Goal: Information Seeking & Learning: Learn about a topic

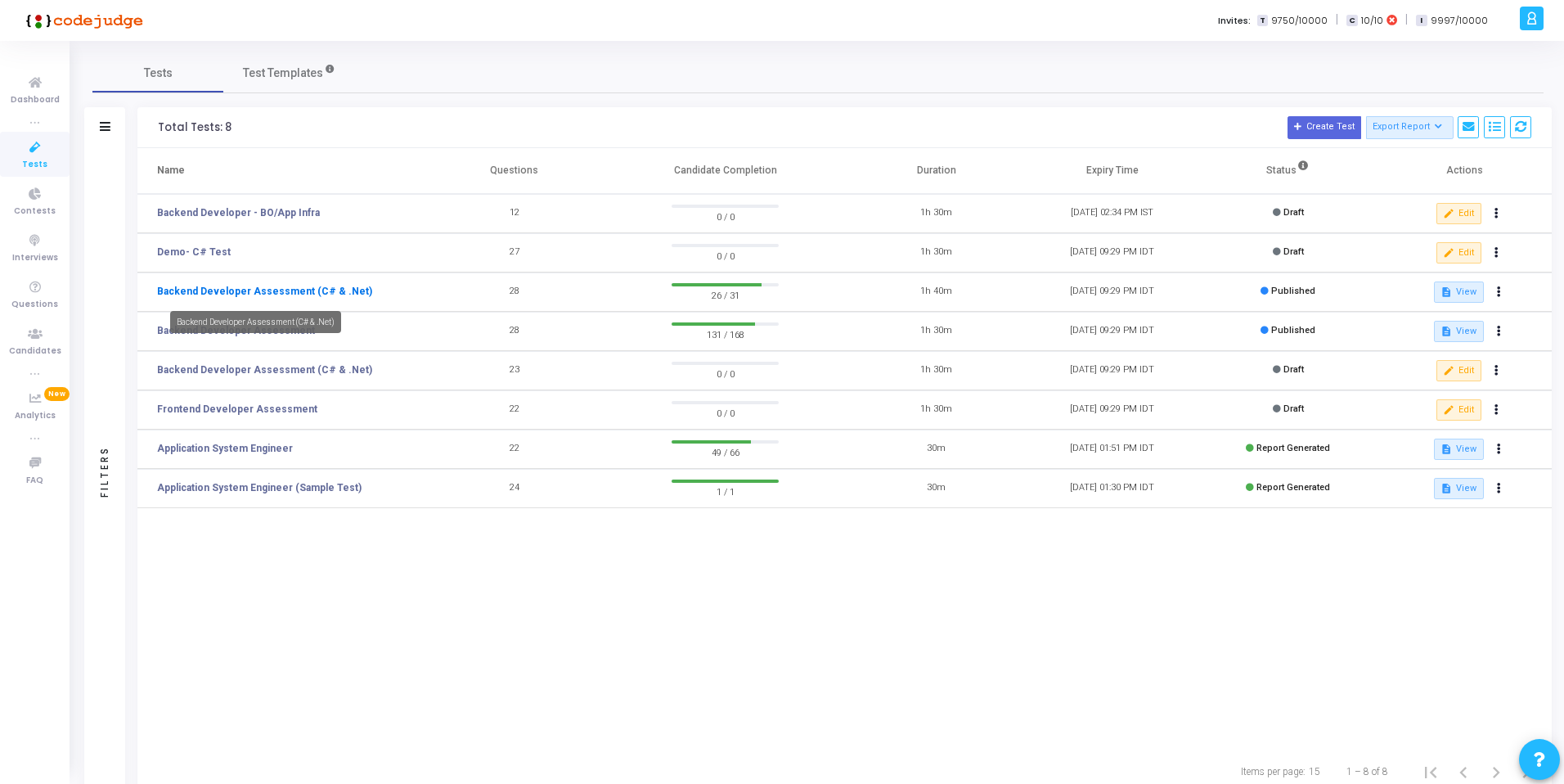
click at [285, 291] on link "Backend Developer Assessment (C# & .Net)" at bounding box center [265, 291] width 215 height 15
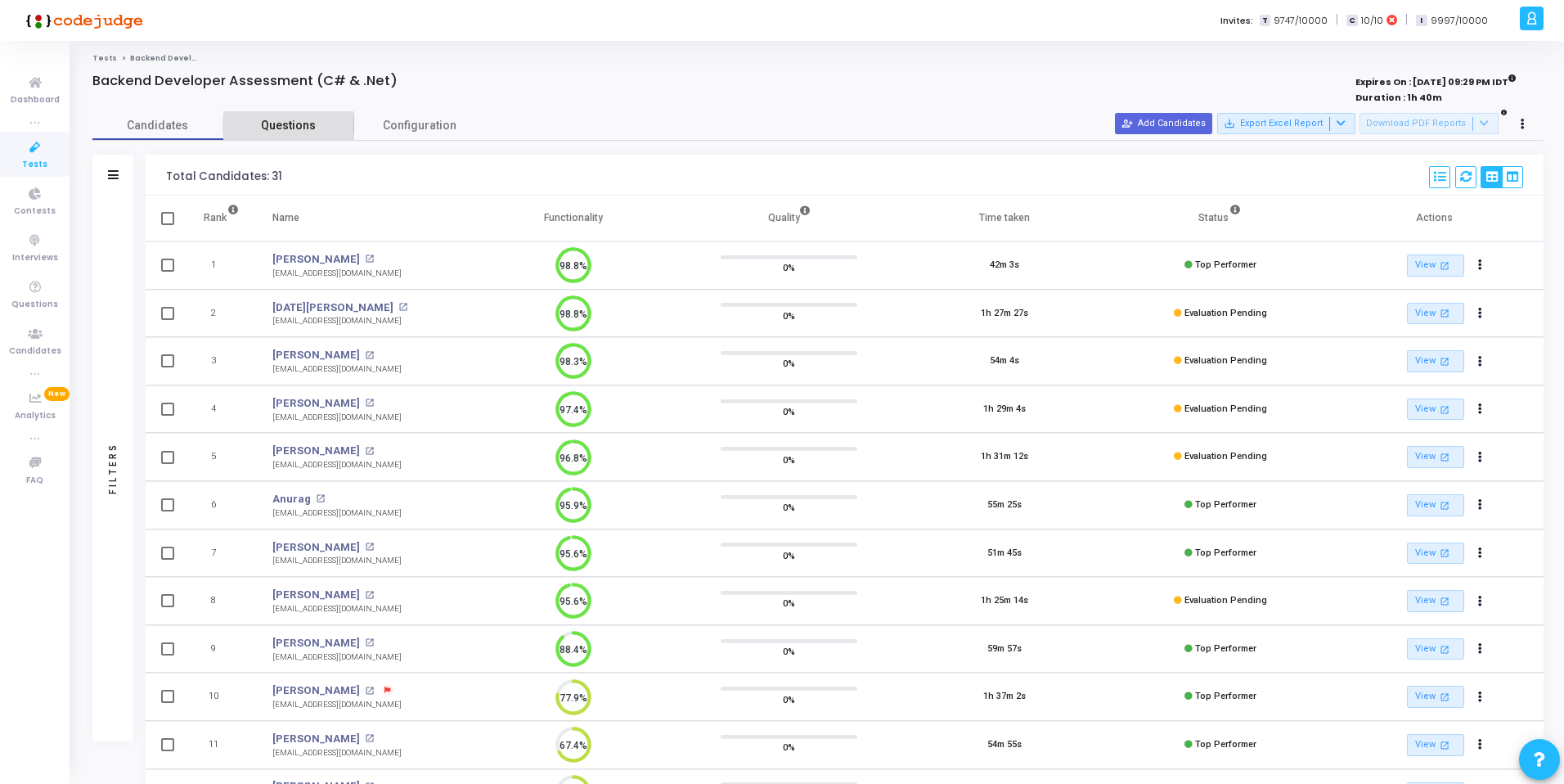
click at [284, 131] on span "Questions" at bounding box center [289, 125] width 131 height 17
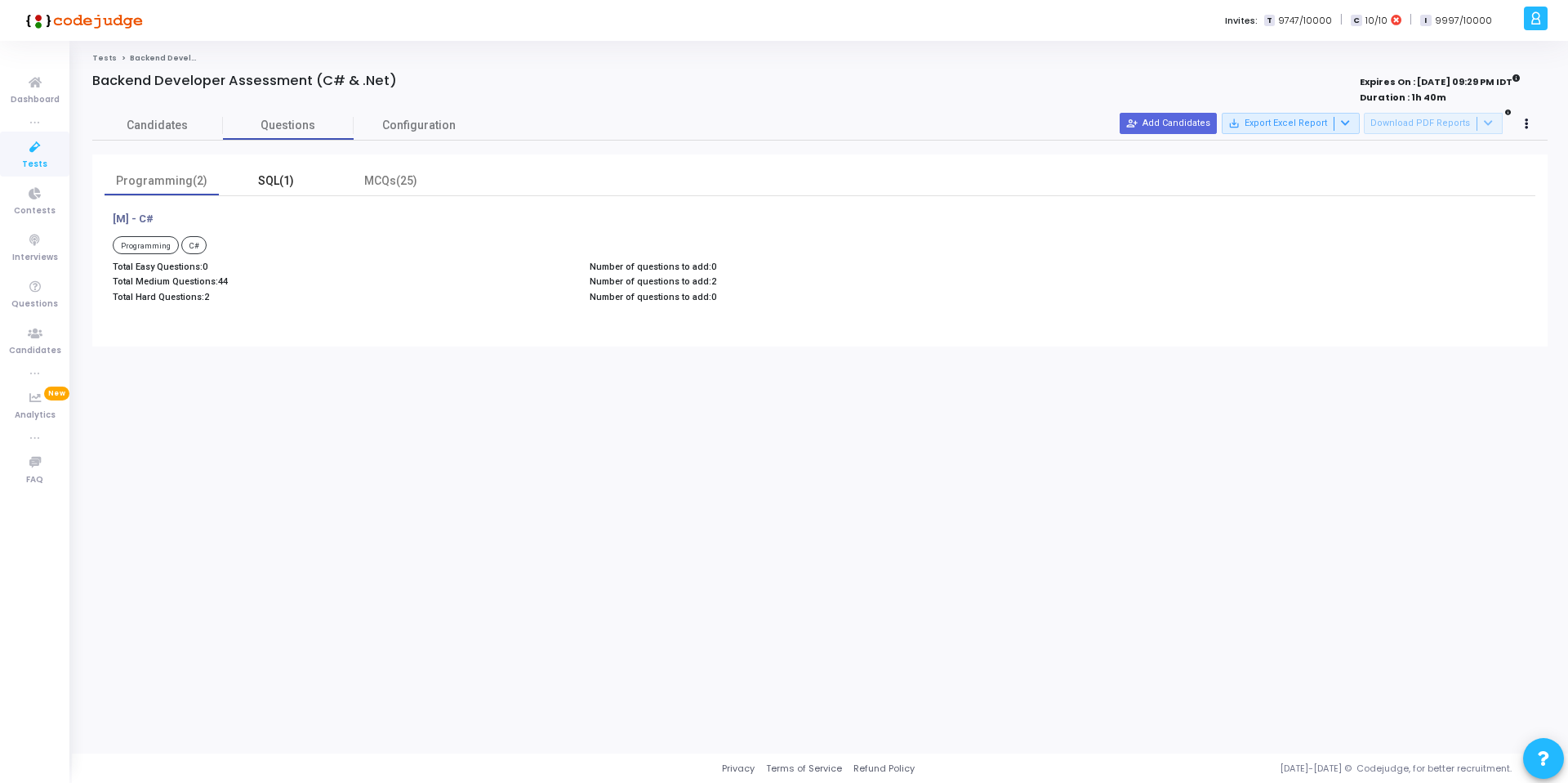
click at [276, 181] on div "SQL(1)" at bounding box center [276, 180] width 95 height 17
click at [163, 128] on span "Candidates" at bounding box center [157, 125] width 131 height 17
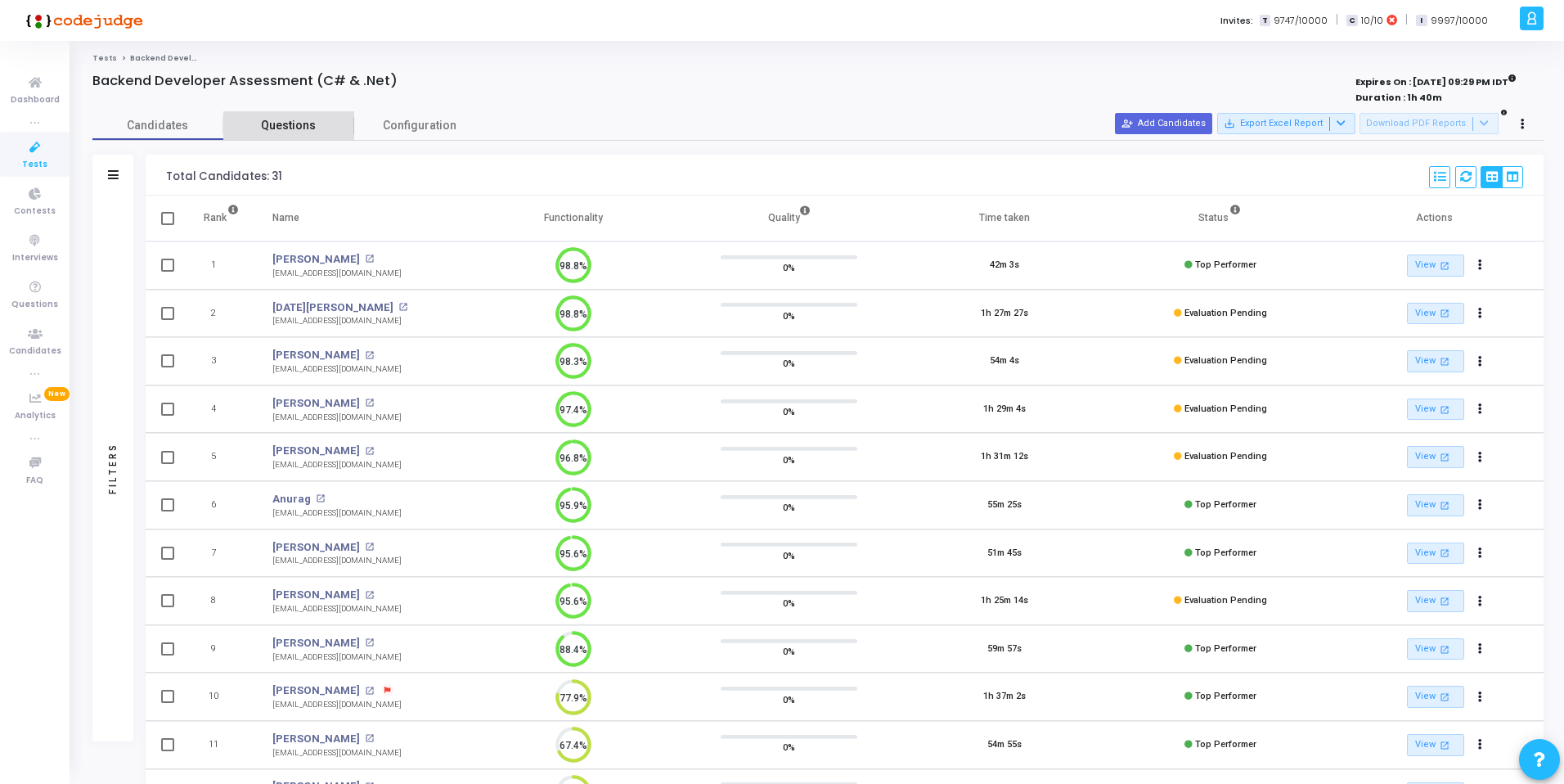
click at [303, 124] on span "Questions" at bounding box center [289, 125] width 131 height 17
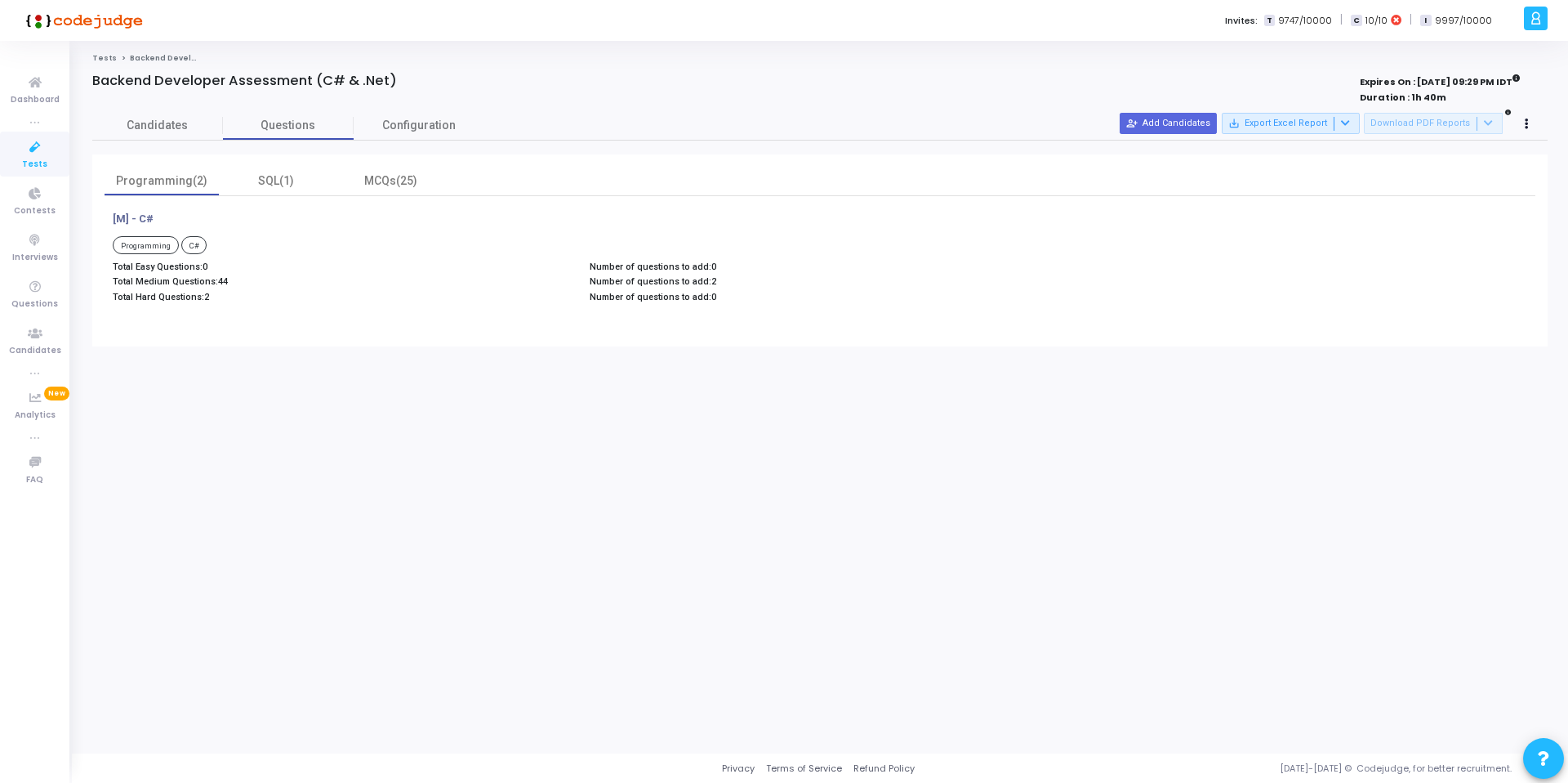
drag, startPoint x: 212, startPoint y: 296, endPoint x: 111, endPoint y: 281, distance: 102.1
click at [111, 281] on div "Total Easy Questions: 0 Total Medium Questions: 44 Total Hard Questions: 2" at bounding box center [342, 285] width 477 height 46
click at [280, 179] on div "SQL(1)" at bounding box center [276, 180] width 95 height 17
click at [179, 178] on div "Programming(2)" at bounding box center [161, 180] width 95 height 17
click at [382, 182] on div "MCQs(25)" at bounding box center [390, 180] width 95 height 17
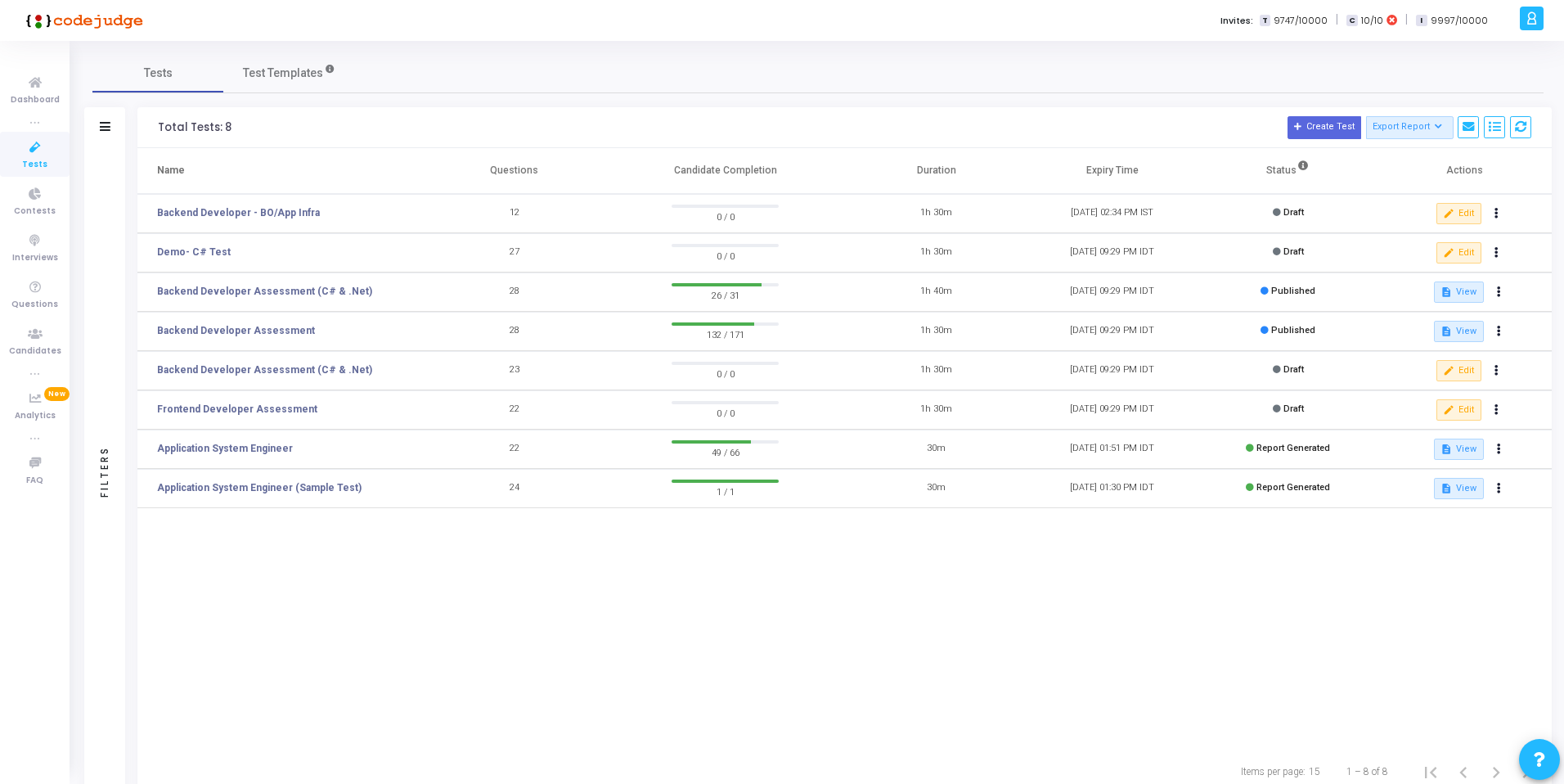
drag, startPoint x: 1282, startPoint y: 295, endPoint x: 1315, endPoint y: 294, distance: 33.0
click at [1315, 294] on td "Published" at bounding box center [1288, 292] width 176 height 40
click at [228, 294] on link "Backend Developer Assessment (C# & .Net)" at bounding box center [265, 291] width 215 height 15
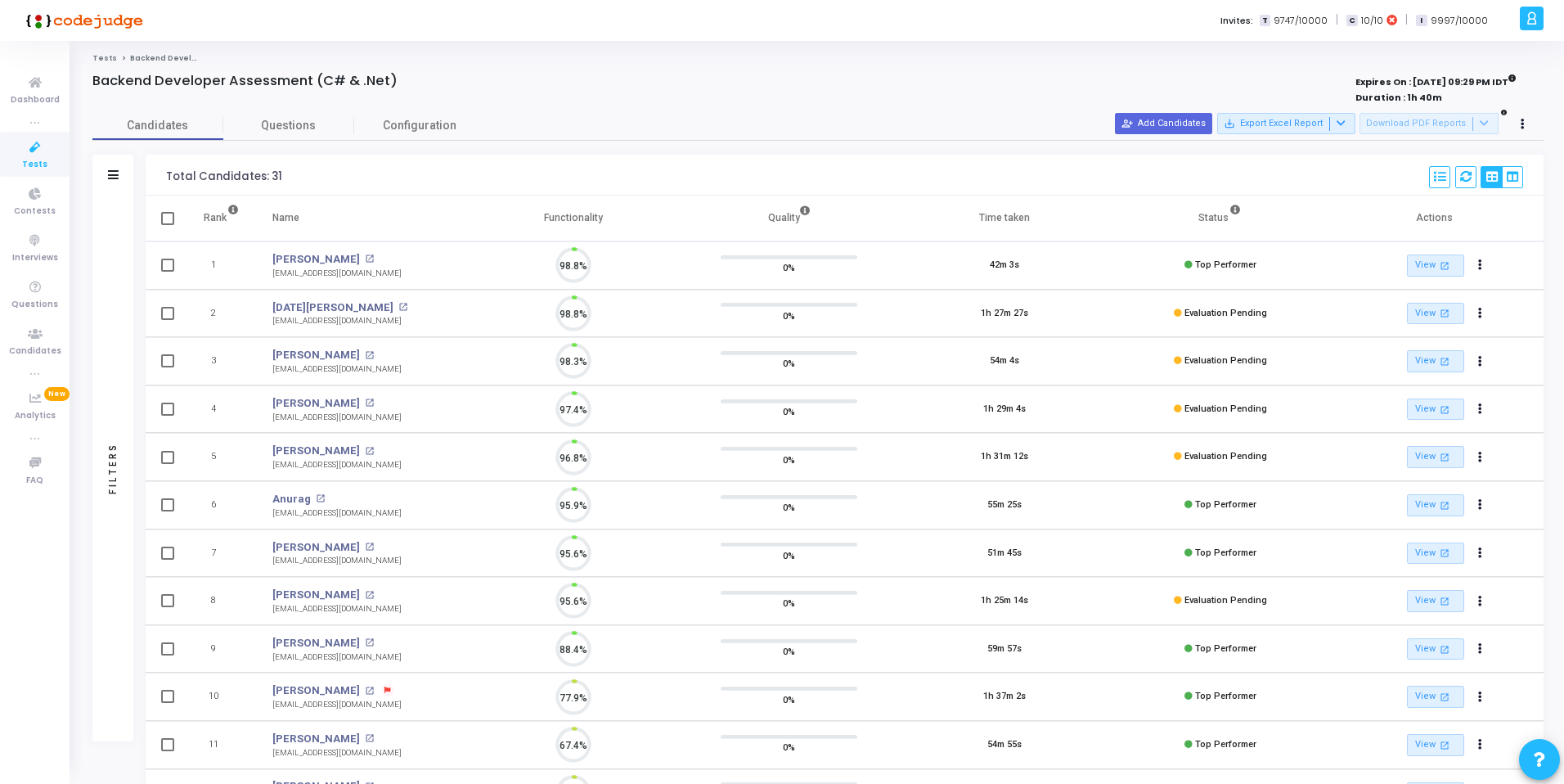
scroll to position [35, 42]
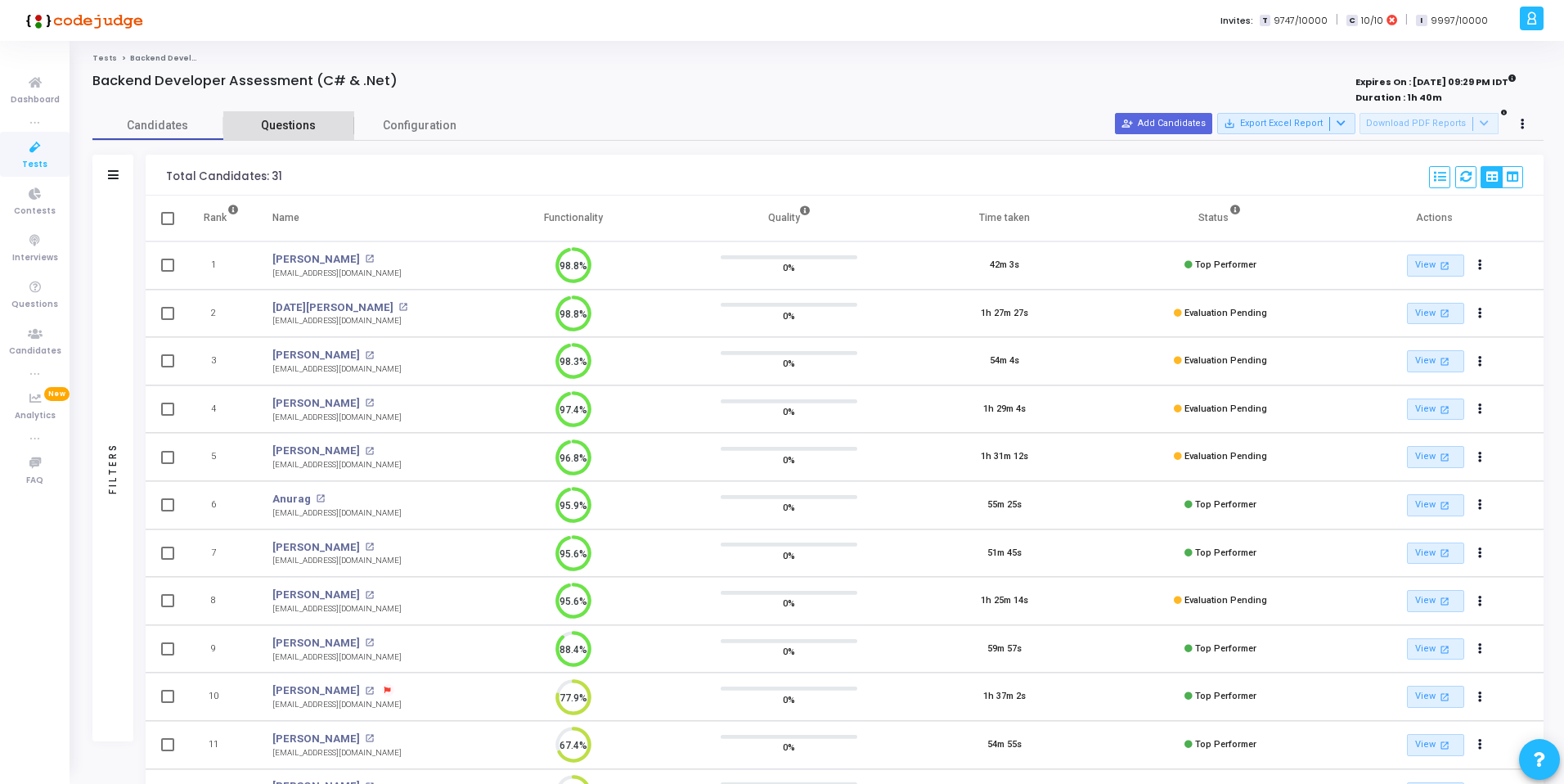
click at [290, 133] on span "Questions" at bounding box center [289, 125] width 131 height 17
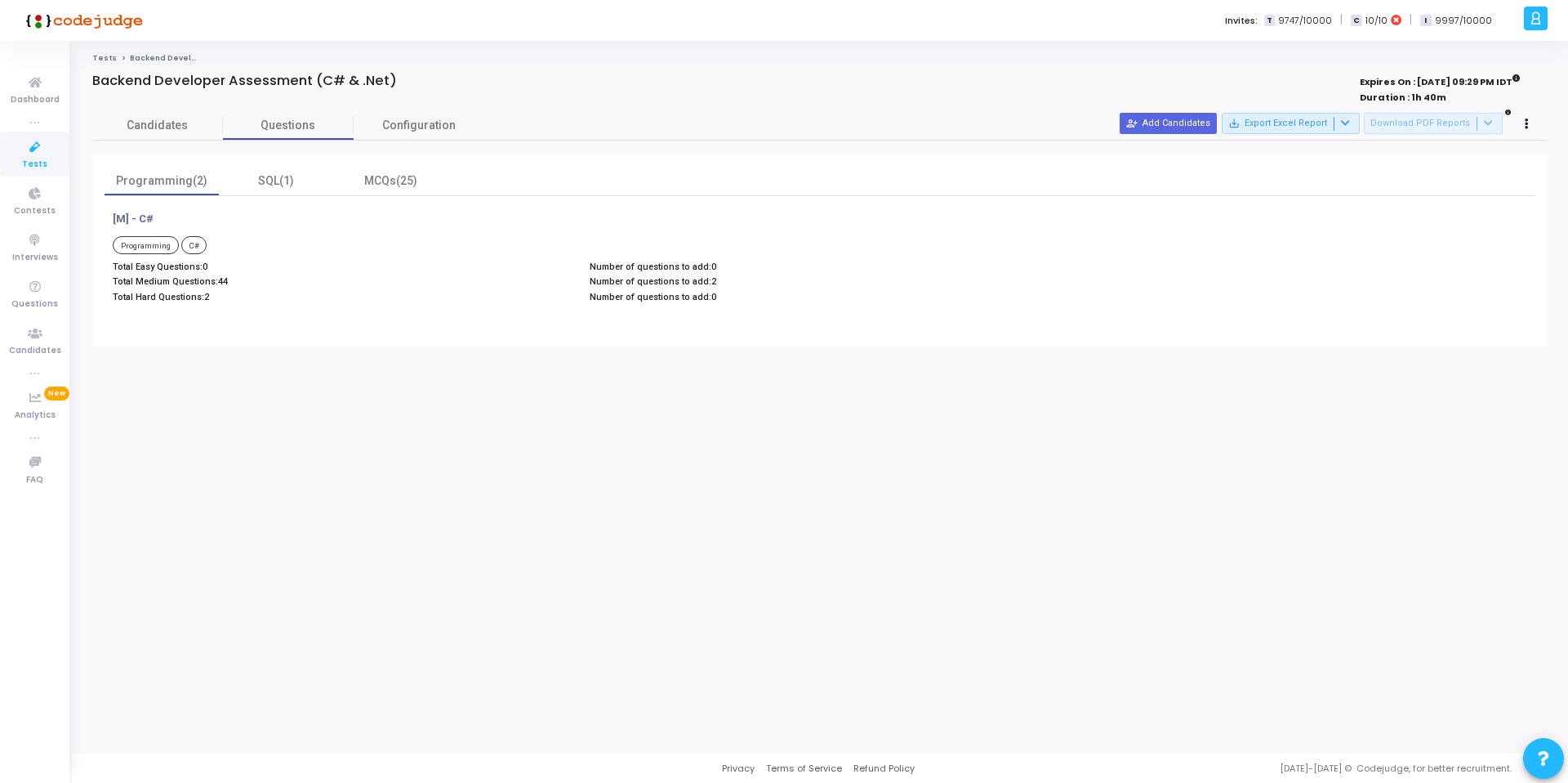
drag, startPoint x: 212, startPoint y: 297, endPoint x: 113, endPoint y: 301, distance: 99.1
click at [113, 301] on p "Total Hard Questions: 2" at bounding box center [343, 296] width 461 height 11
click at [142, 305] on div "Total Easy Questions: 0 Total Medium Questions: 44 Total Hard Questions: 2" at bounding box center [342, 285] width 477 height 46
drag, startPoint x: 165, startPoint y: 298, endPoint x: 210, endPoint y: 301, distance: 45.1
click at [210, 301] on p "Total Hard Questions: 2" at bounding box center [343, 296] width 461 height 11
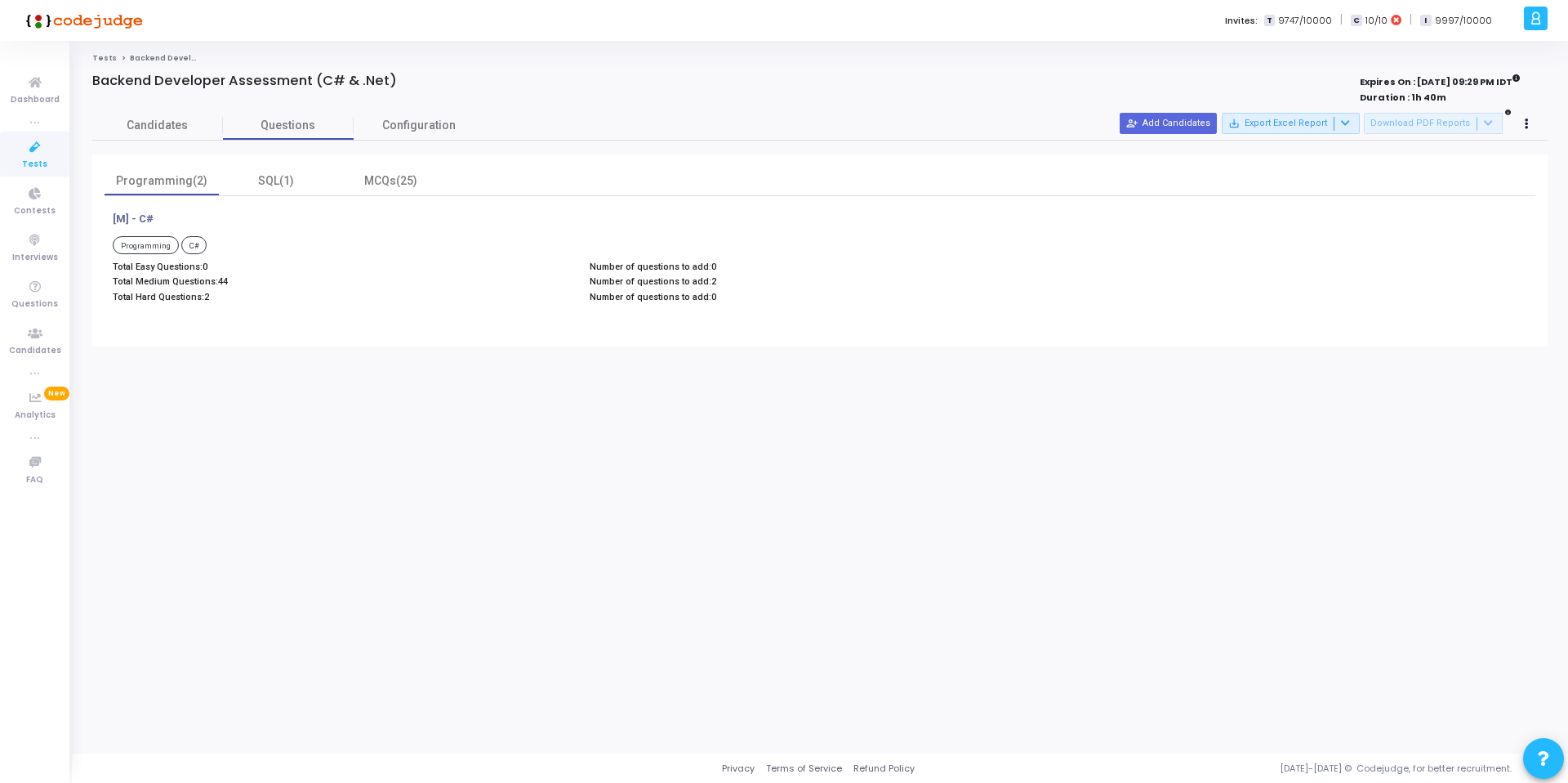
click at [225, 295] on p "Total Hard Questions: 2" at bounding box center [343, 296] width 461 height 11
drag, startPoint x: 187, startPoint y: 285, endPoint x: 217, endPoint y: 286, distance: 30.0
click at [217, 286] on p "Total Medium Questions: 44" at bounding box center [343, 281] width 461 height 11
drag, startPoint x: 215, startPoint y: 299, endPoint x: 106, endPoint y: 285, distance: 109.9
click at [106, 285] on div "Total Easy Questions: 0 Total Medium Questions: 44 Total Hard Questions: 2" at bounding box center [342, 285] width 477 height 46
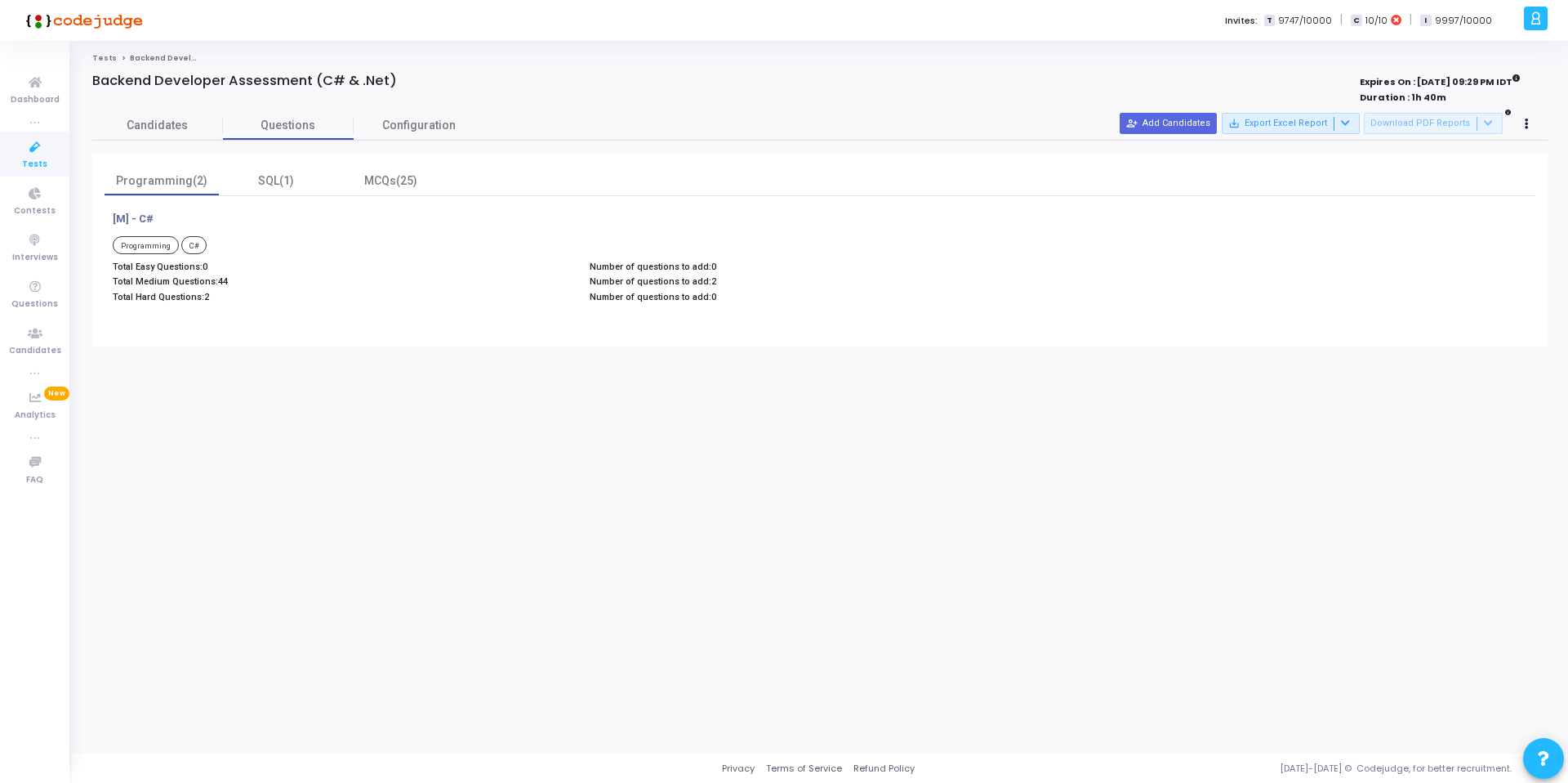
click at [168, 297] on p "Total Hard Questions: 2" at bounding box center [343, 296] width 461 height 11
click at [280, 179] on div "SQL(1)" at bounding box center [276, 180] width 95 height 17
click at [198, 181] on div "Programming(2)" at bounding box center [161, 180] width 95 height 17
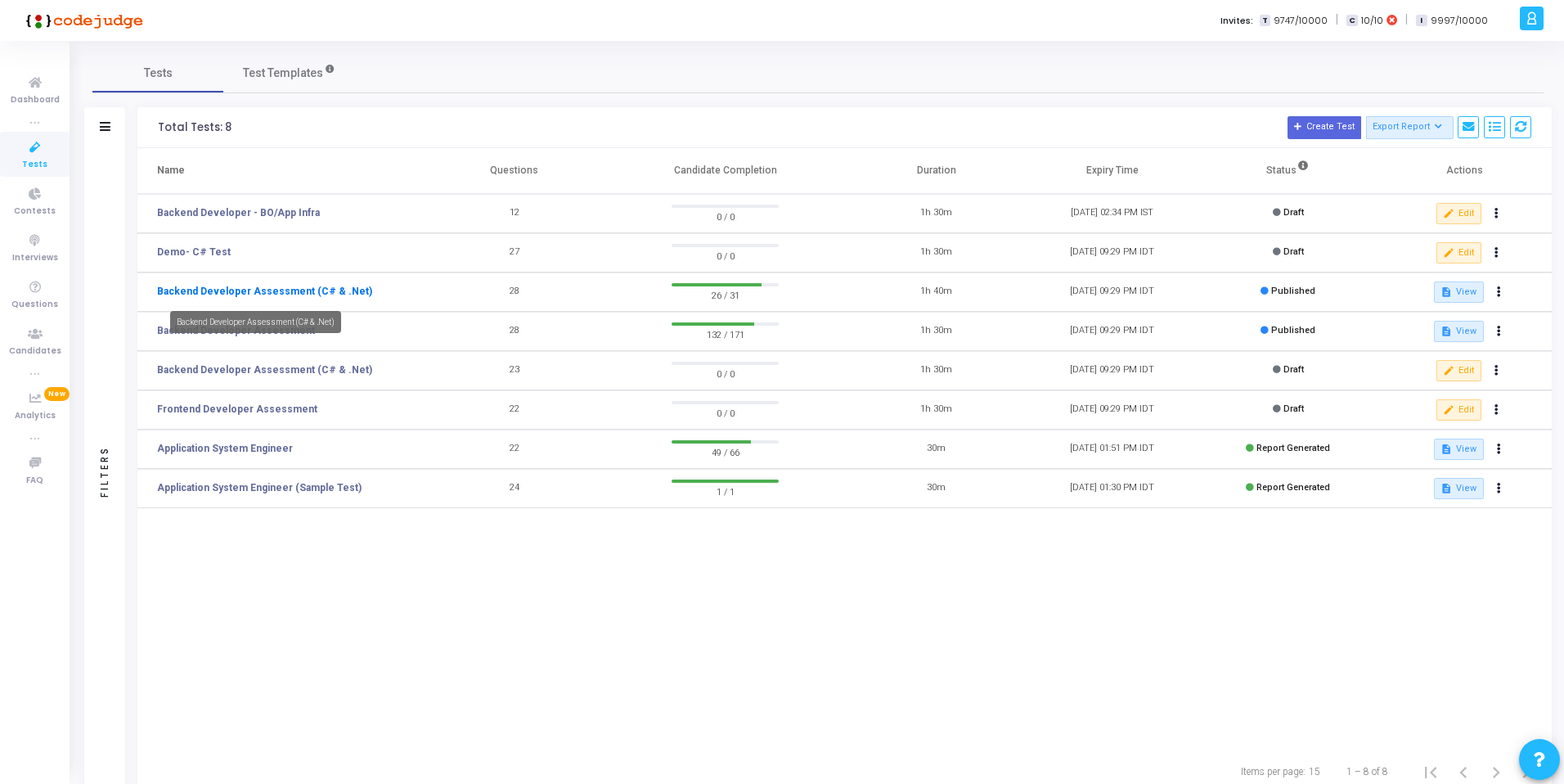
click at [247, 291] on link "Backend Developer Assessment (C# & .Net)" at bounding box center [265, 291] width 215 height 15
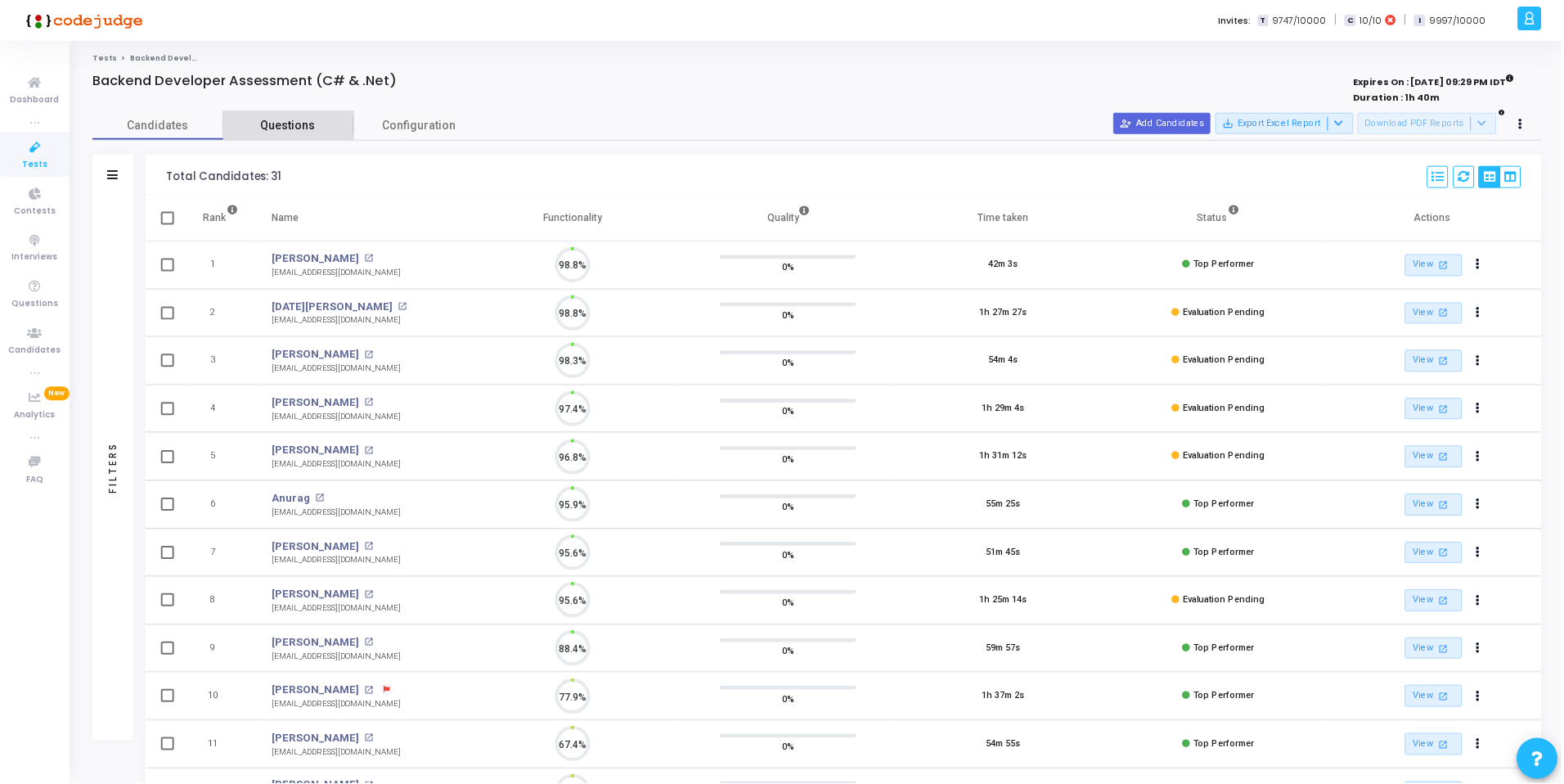
click at [282, 124] on span "Questions" at bounding box center [289, 125] width 131 height 17
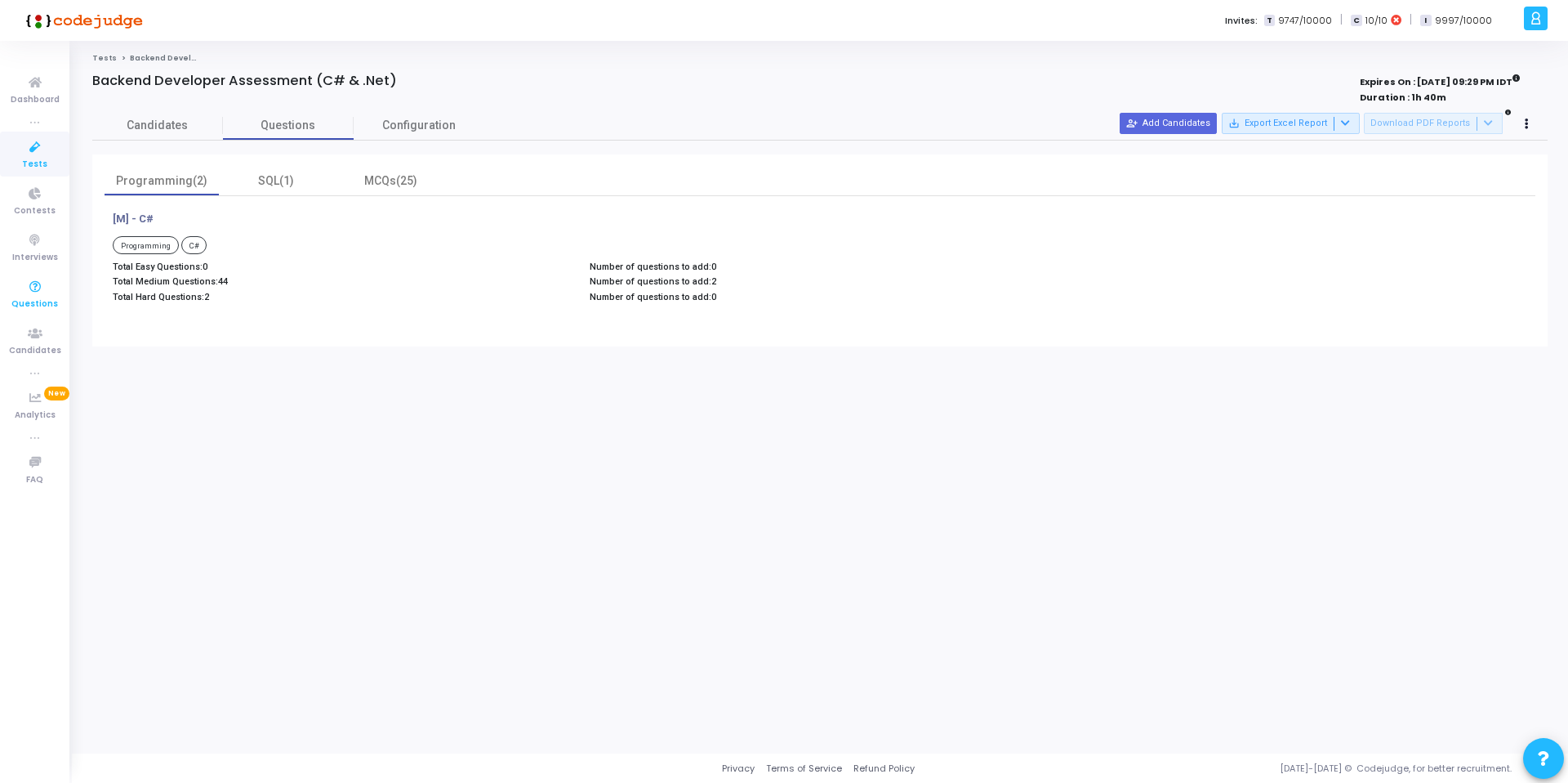
click at [35, 295] on icon at bounding box center [35, 287] width 35 height 21
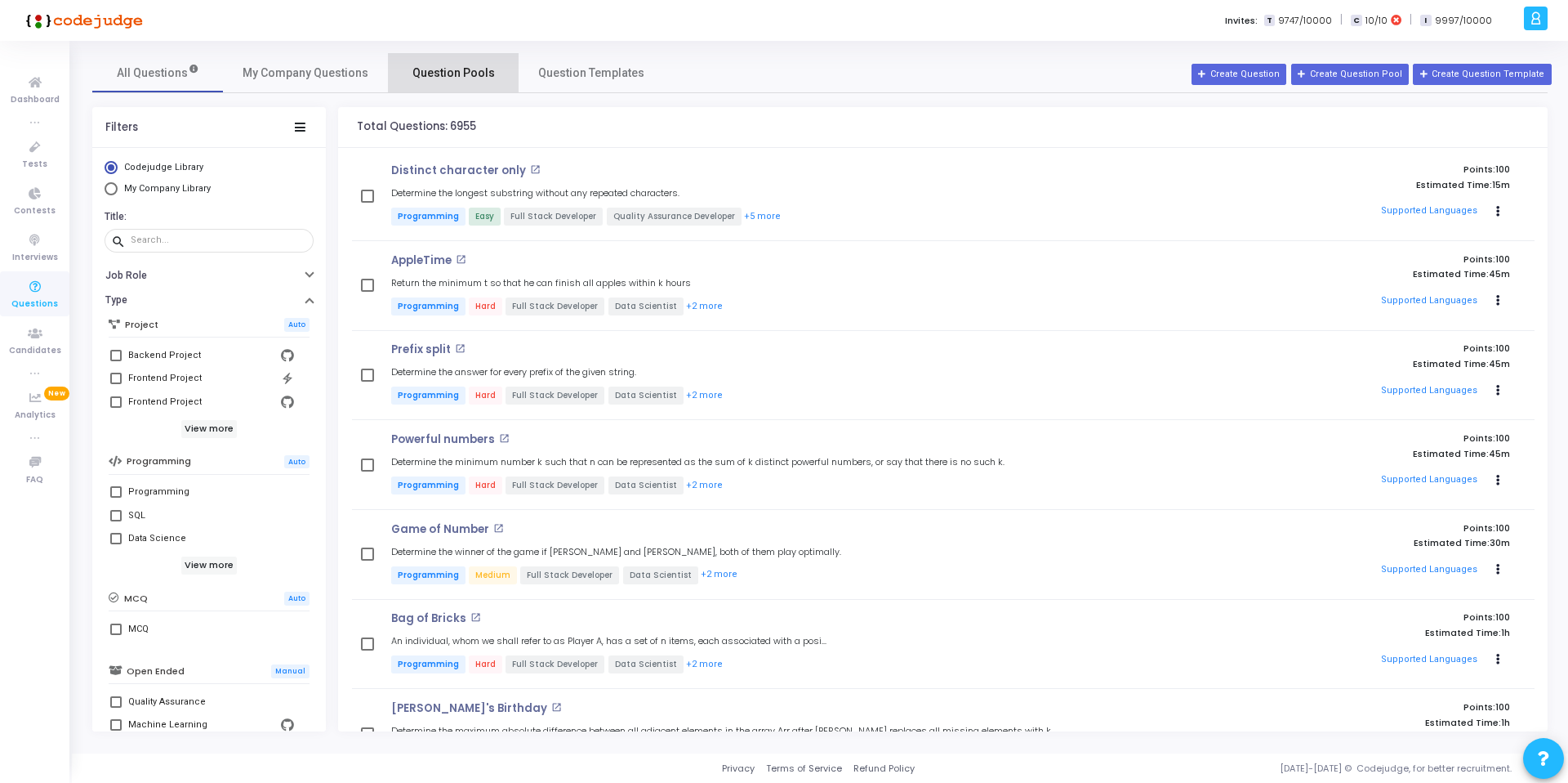
click at [473, 72] on span "Question Pools" at bounding box center [454, 72] width 82 height 17
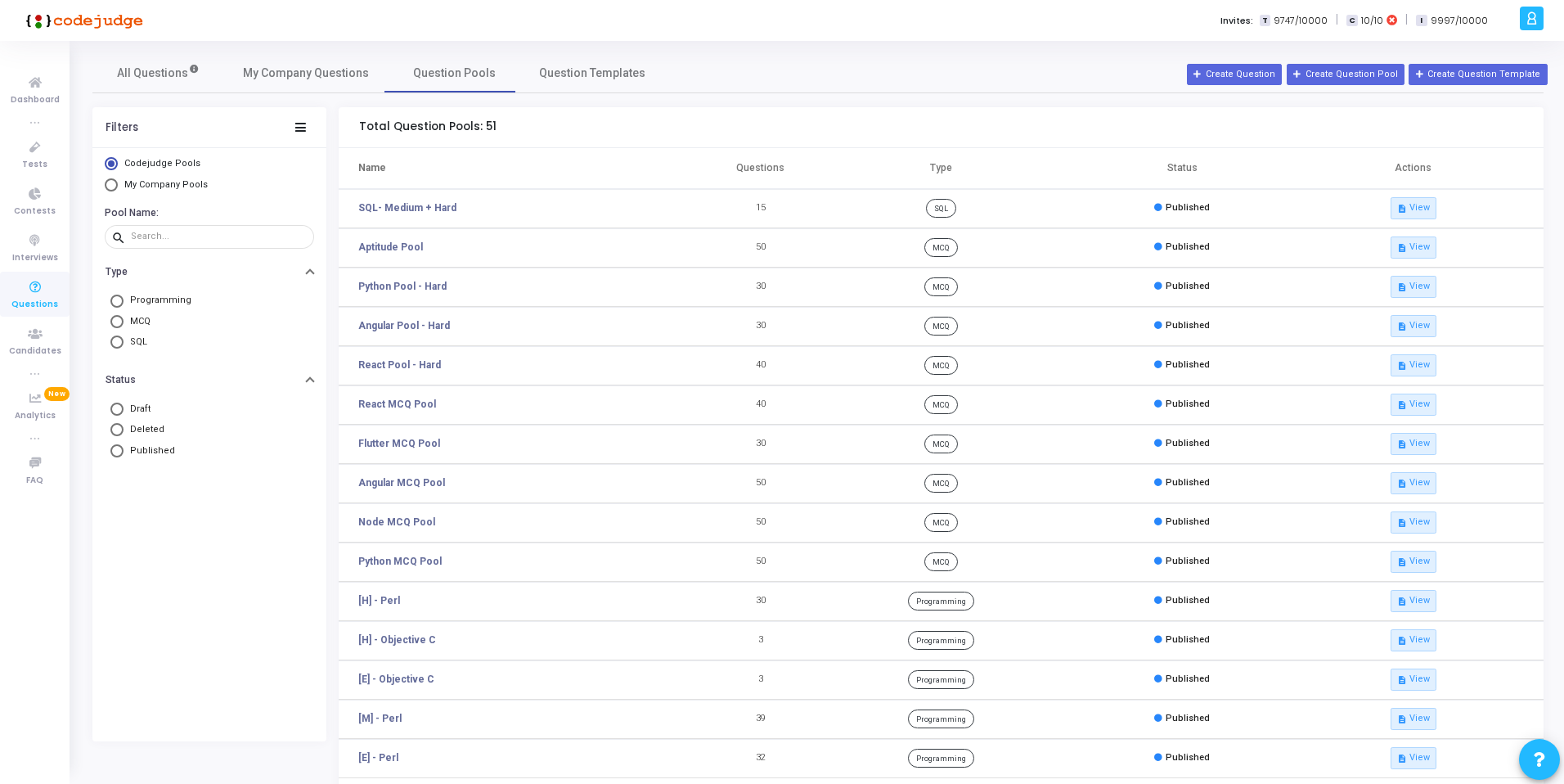
click at [159, 189] on span "My Company Pools" at bounding box center [166, 184] width 83 height 11
click at [118, 189] on input "My Company Pools" at bounding box center [111, 185] width 13 height 13
radio input "true"
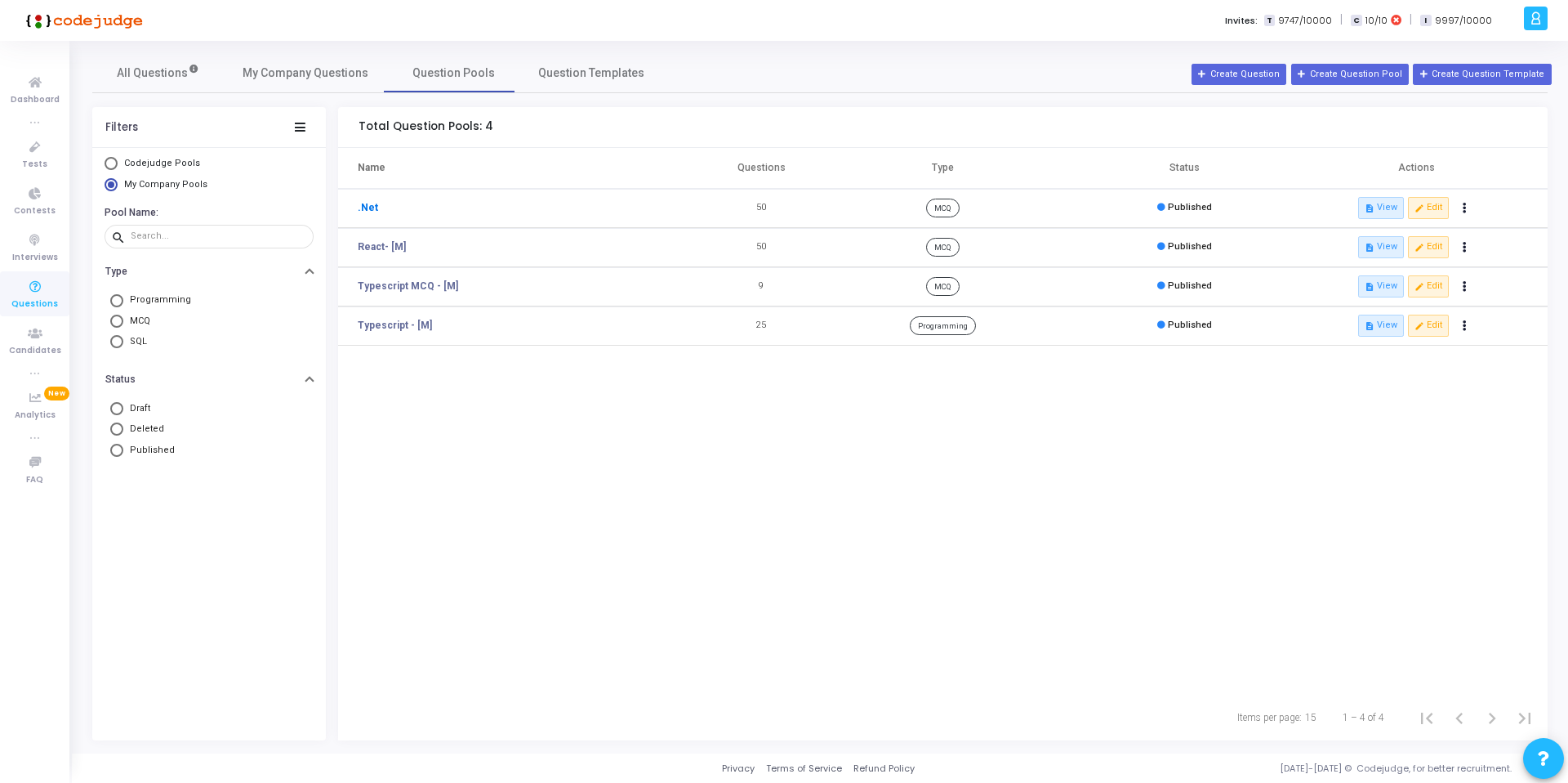
click at [371, 210] on link ".Net" at bounding box center [368, 207] width 21 height 15
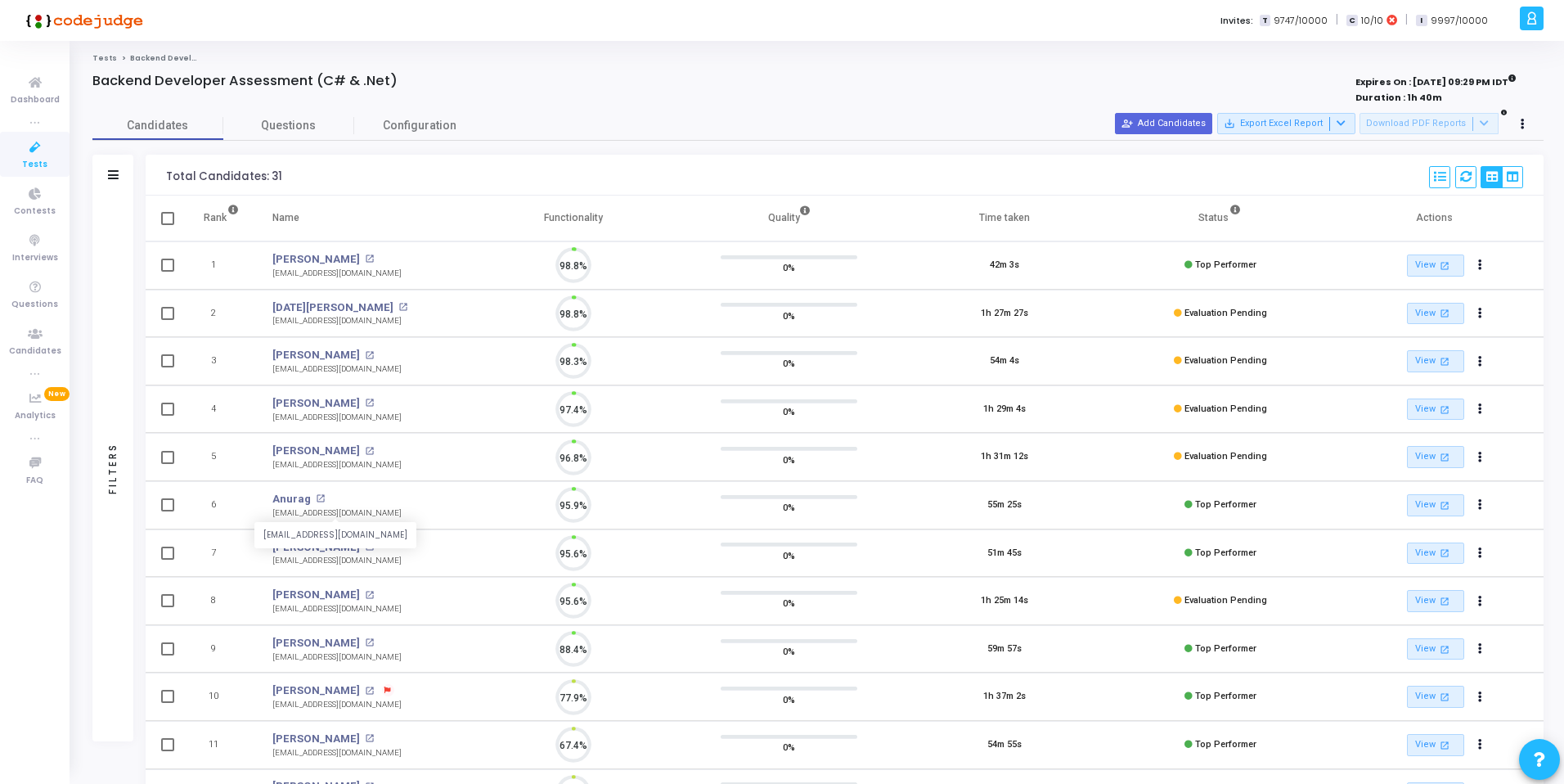
scroll to position [35, 42]
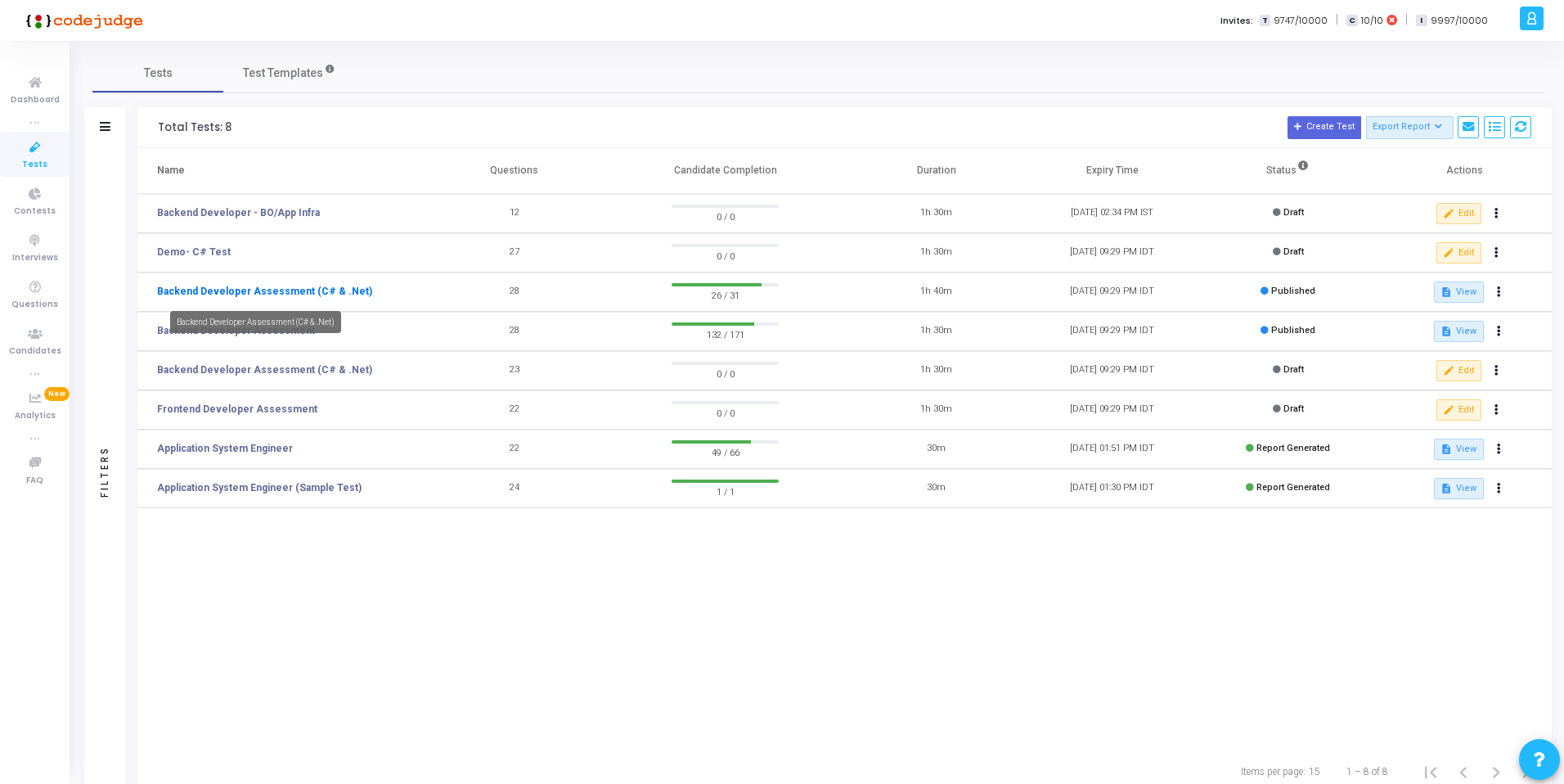
click at [327, 290] on link "Backend Developer Assessment (C# & .Net)" at bounding box center [265, 291] width 215 height 15
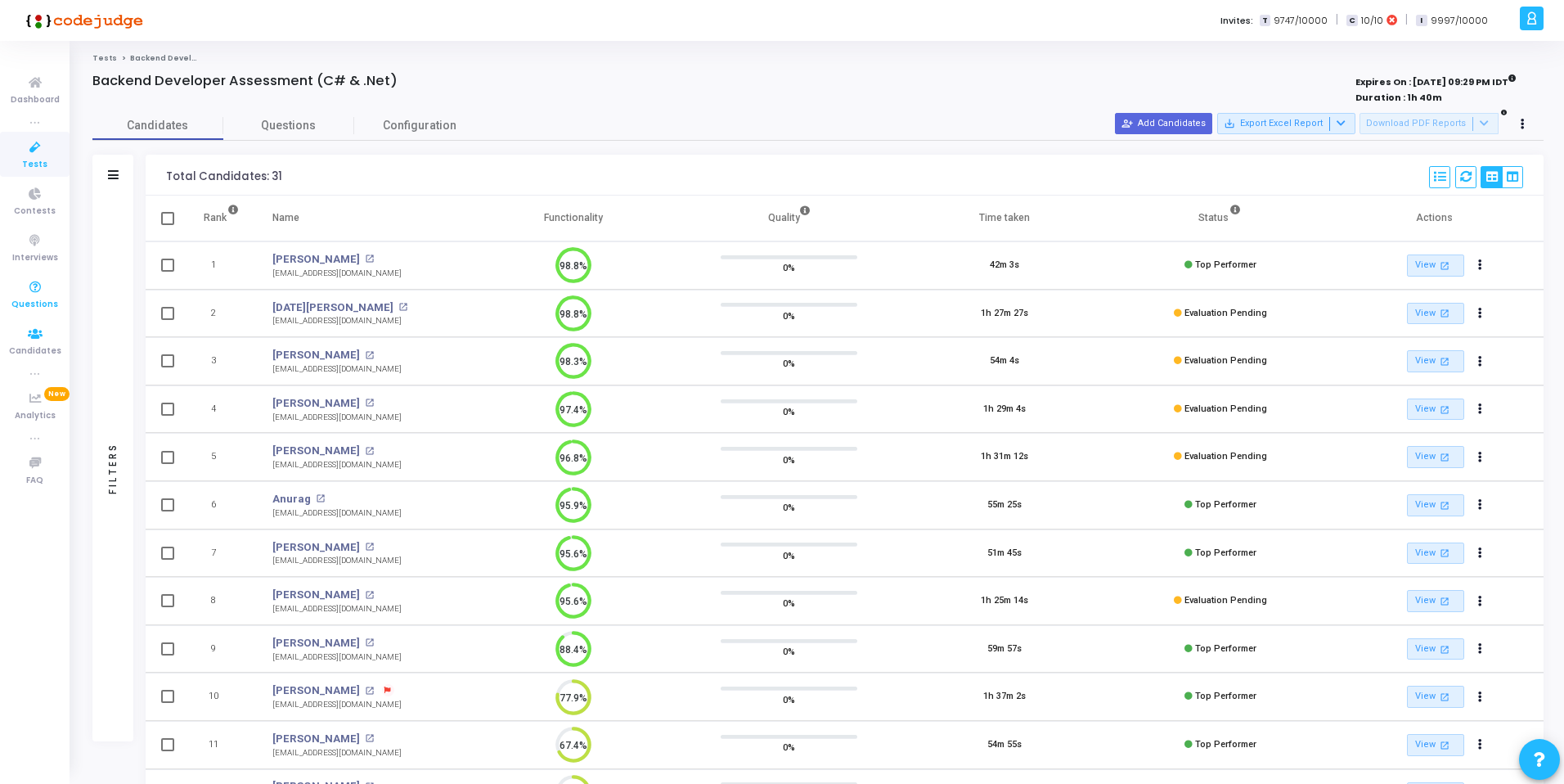
click at [41, 303] on span "Questions" at bounding box center [35, 304] width 47 height 14
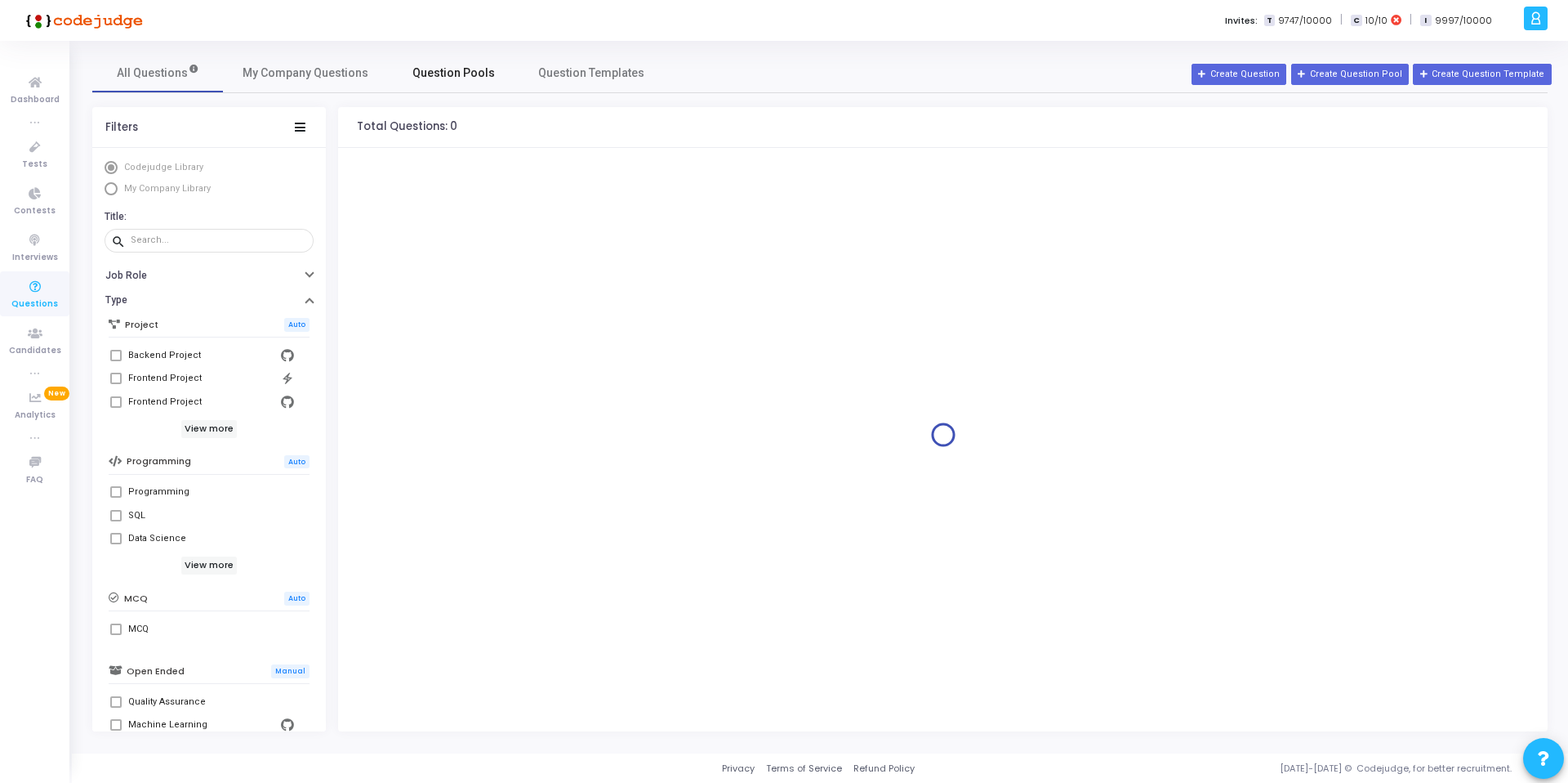
click at [434, 59] on link "Question Pools" at bounding box center [453, 72] width 131 height 40
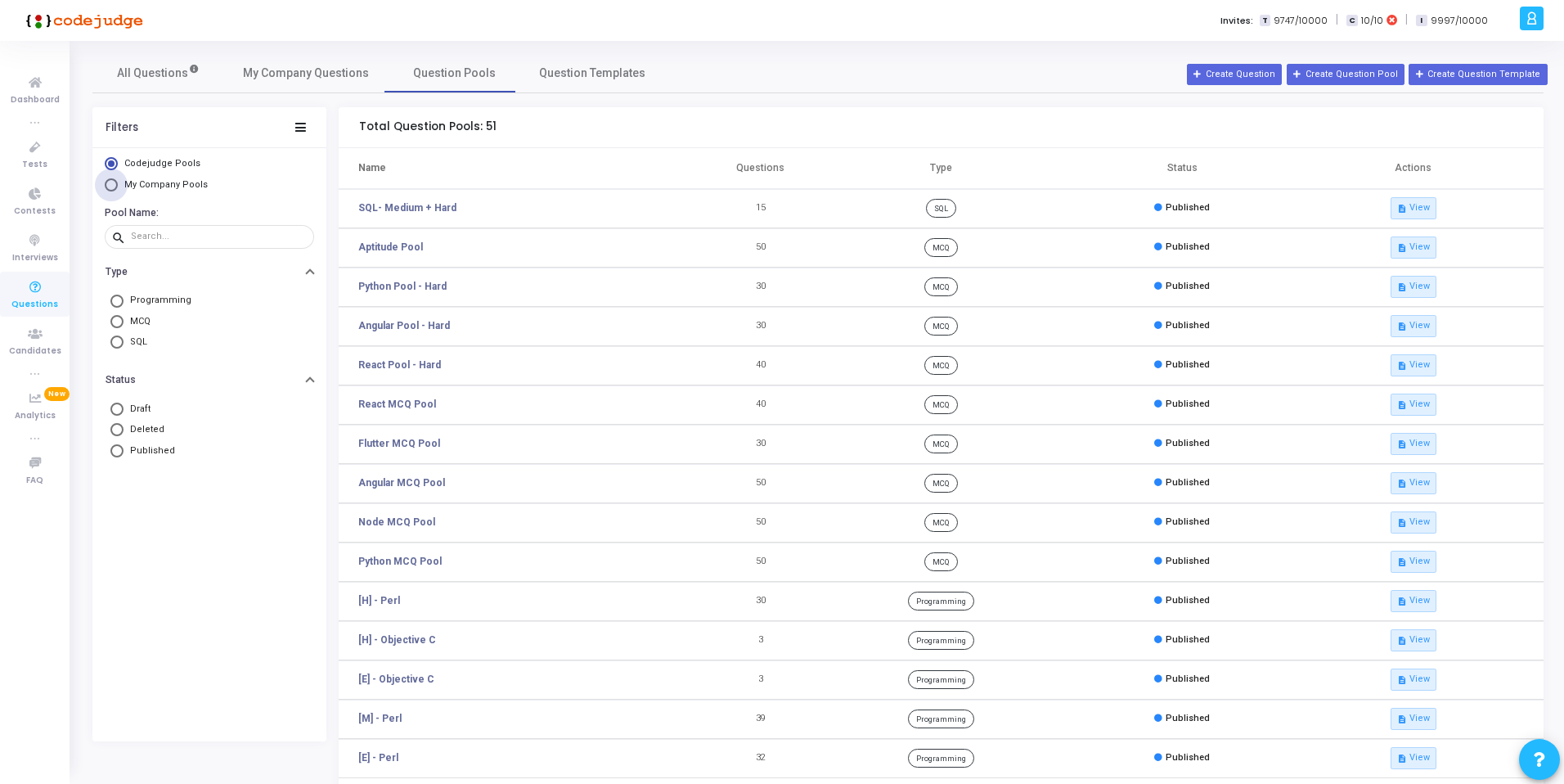
click at [171, 190] on span "My Company Pools" at bounding box center [164, 185] width 92 height 14
click at [118, 190] on input "My Company Pools" at bounding box center [111, 185] width 13 height 13
radio input "true"
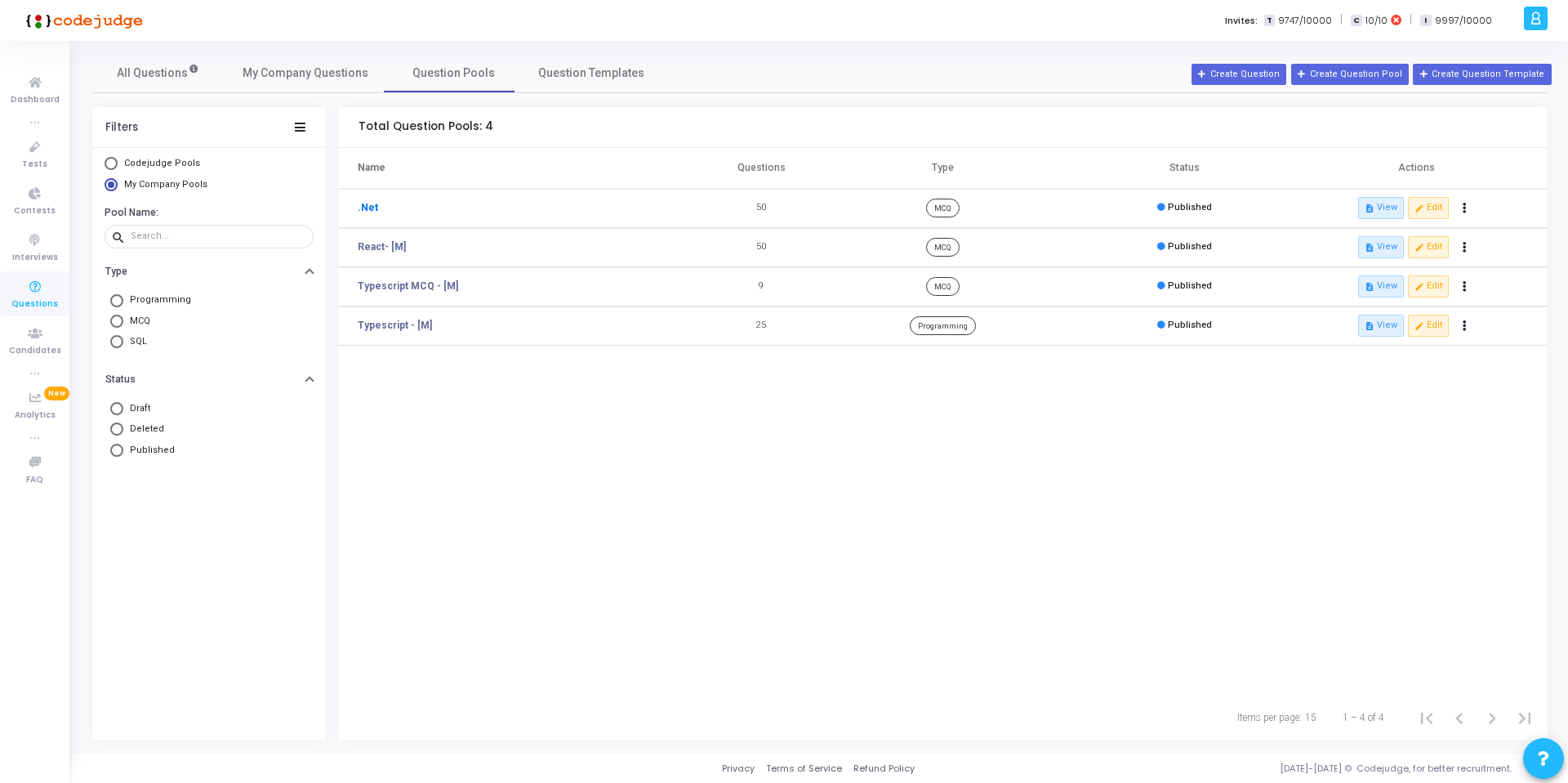
click at [366, 209] on link ".Net" at bounding box center [368, 207] width 21 height 15
click at [365, 207] on link ".Net" at bounding box center [368, 207] width 21 height 15
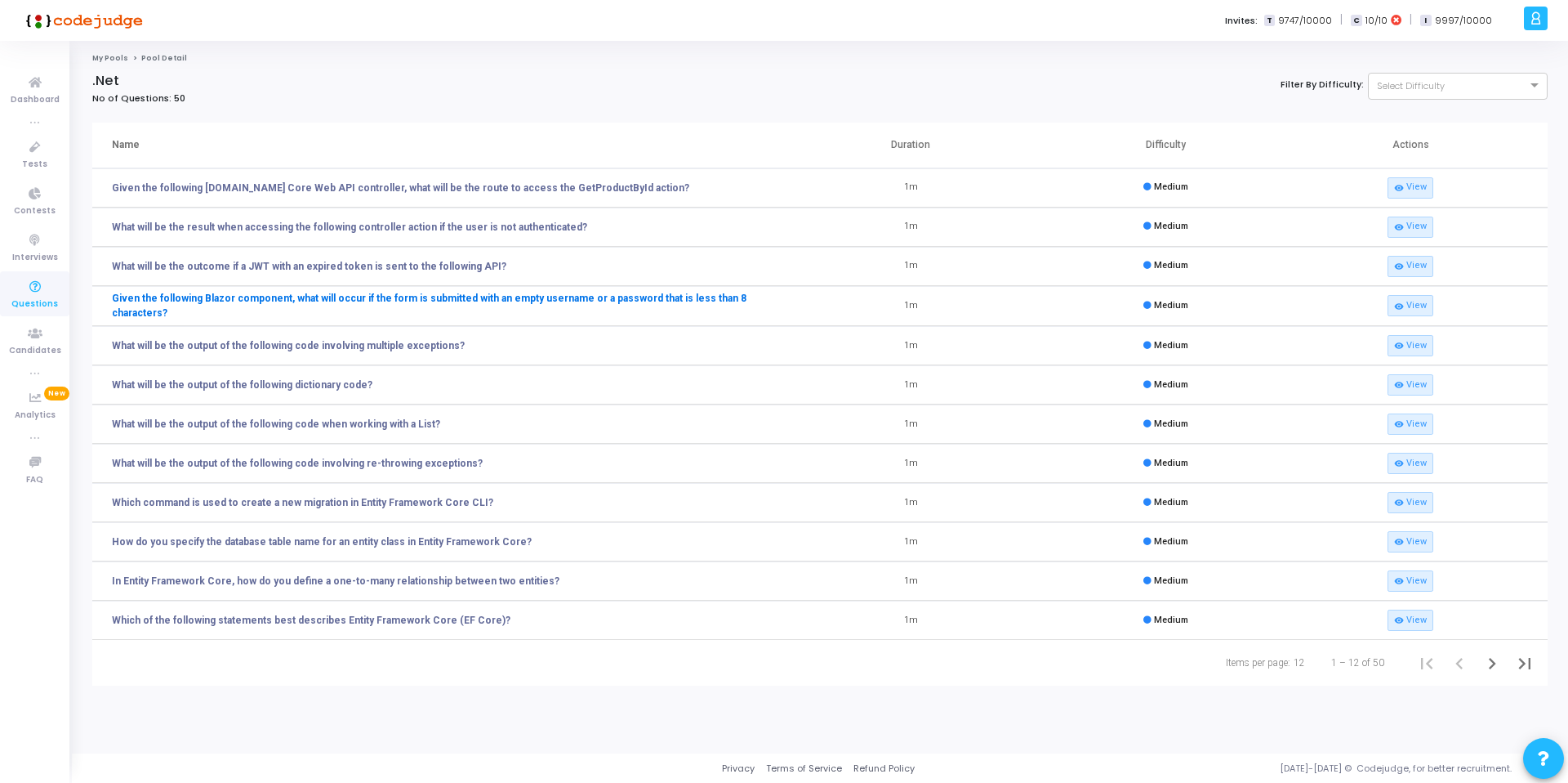
click at [407, 306] on link "Given the following Blazor component, what will occur if the form is submitted …" at bounding box center [448, 305] width 672 height 30
click at [353, 459] on link "What will be the output of the following code involving re-throwing exceptions?" at bounding box center [297, 464] width 370 height 15
click at [46, 156] on icon at bounding box center [35, 147] width 35 height 21
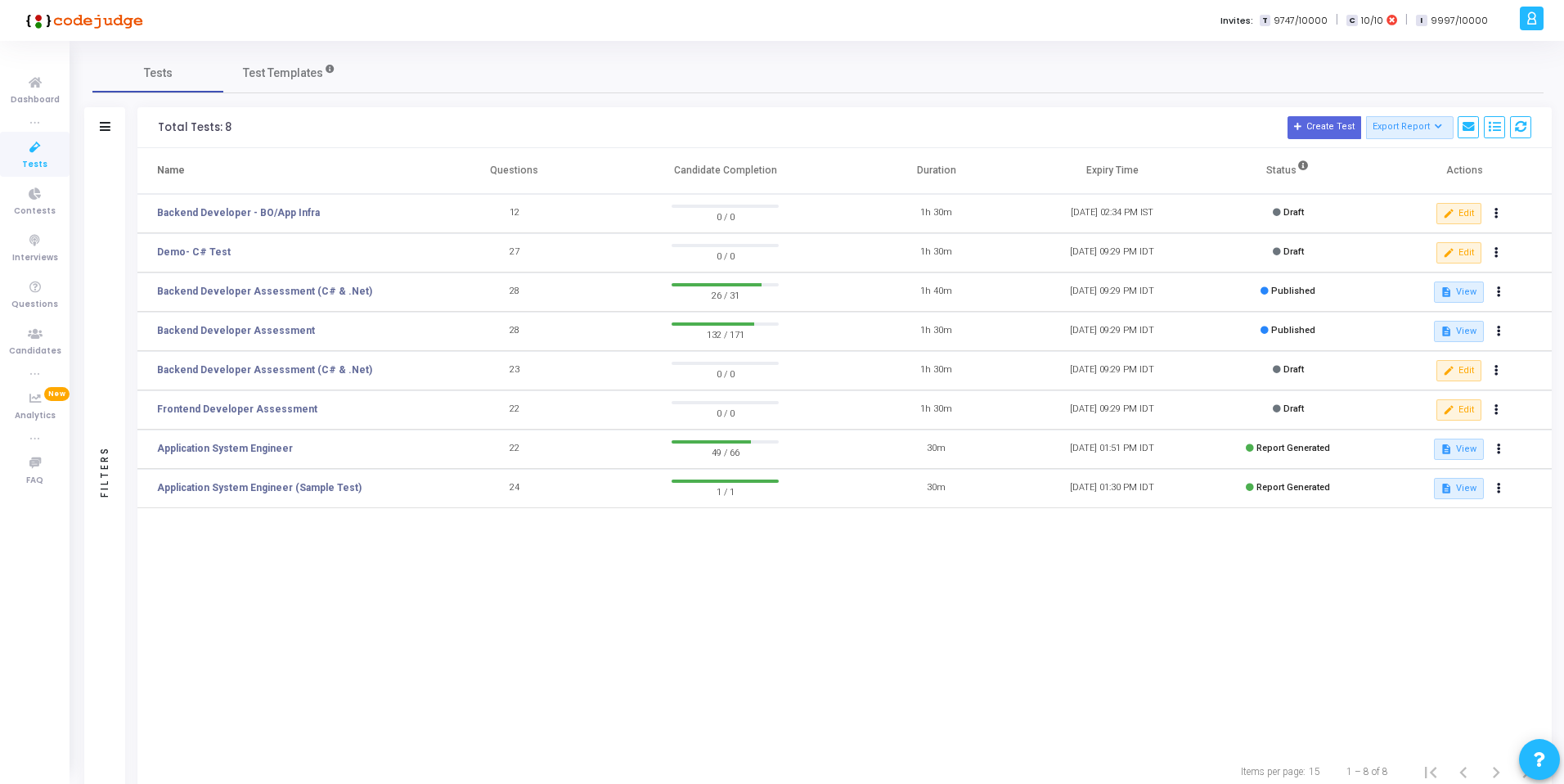
drag, startPoint x: 458, startPoint y: 290, endPoint x: 147, endPoint y: 293, distance: 311.0
click at [147, 293] on tr "Backend Developer Assessment (C# & .Net) 28 26 / 31 1h 40m 31 Aug, 2025 09:29 P…" at bounding box center [845, 292] width 1415 height 40
click at [258, 288] on link "Backend Developer Assessment (C# & .Net)" at bounding box center [265, 291] width 215 height 15
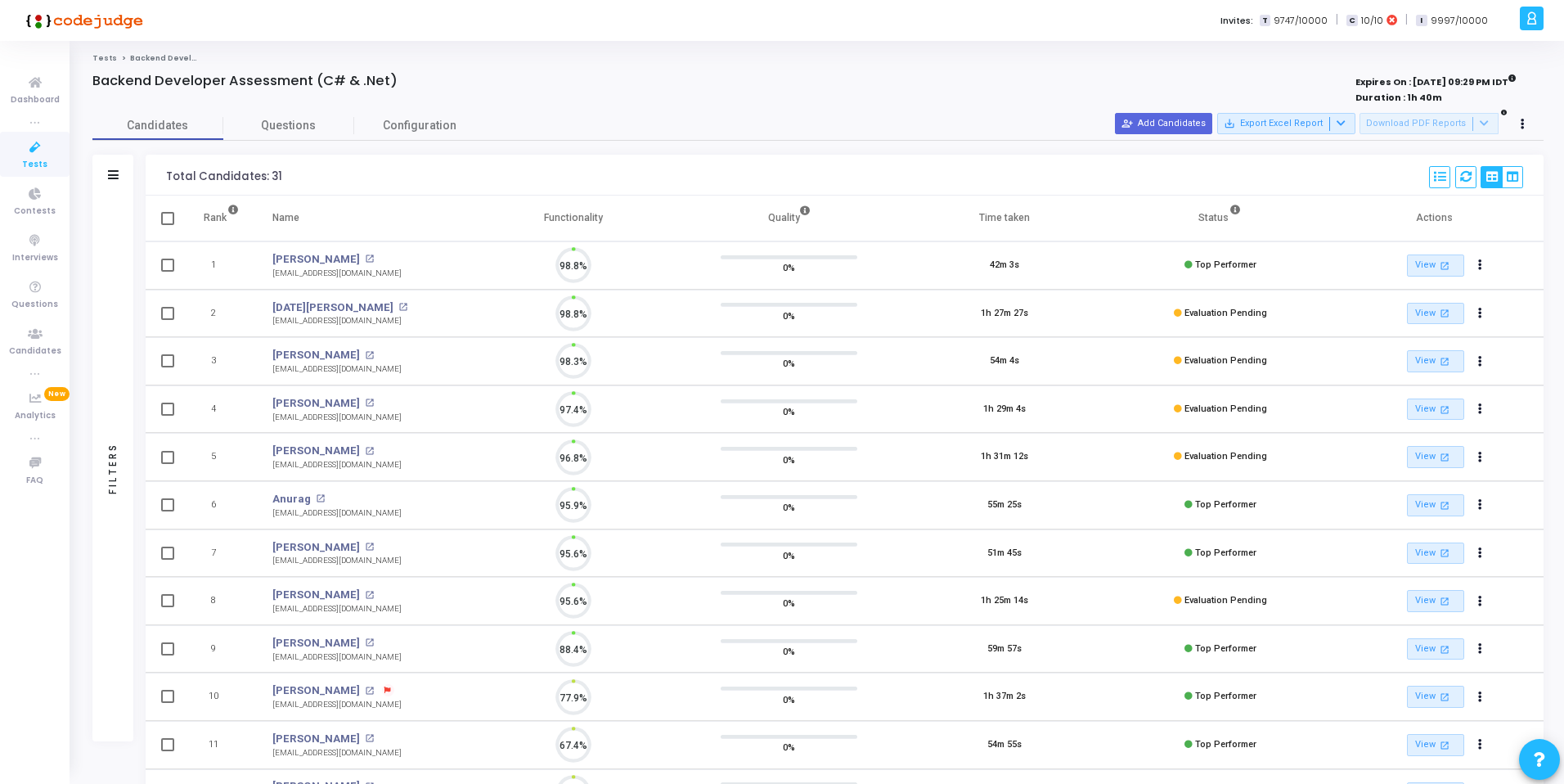
scroll to position [35, 42]
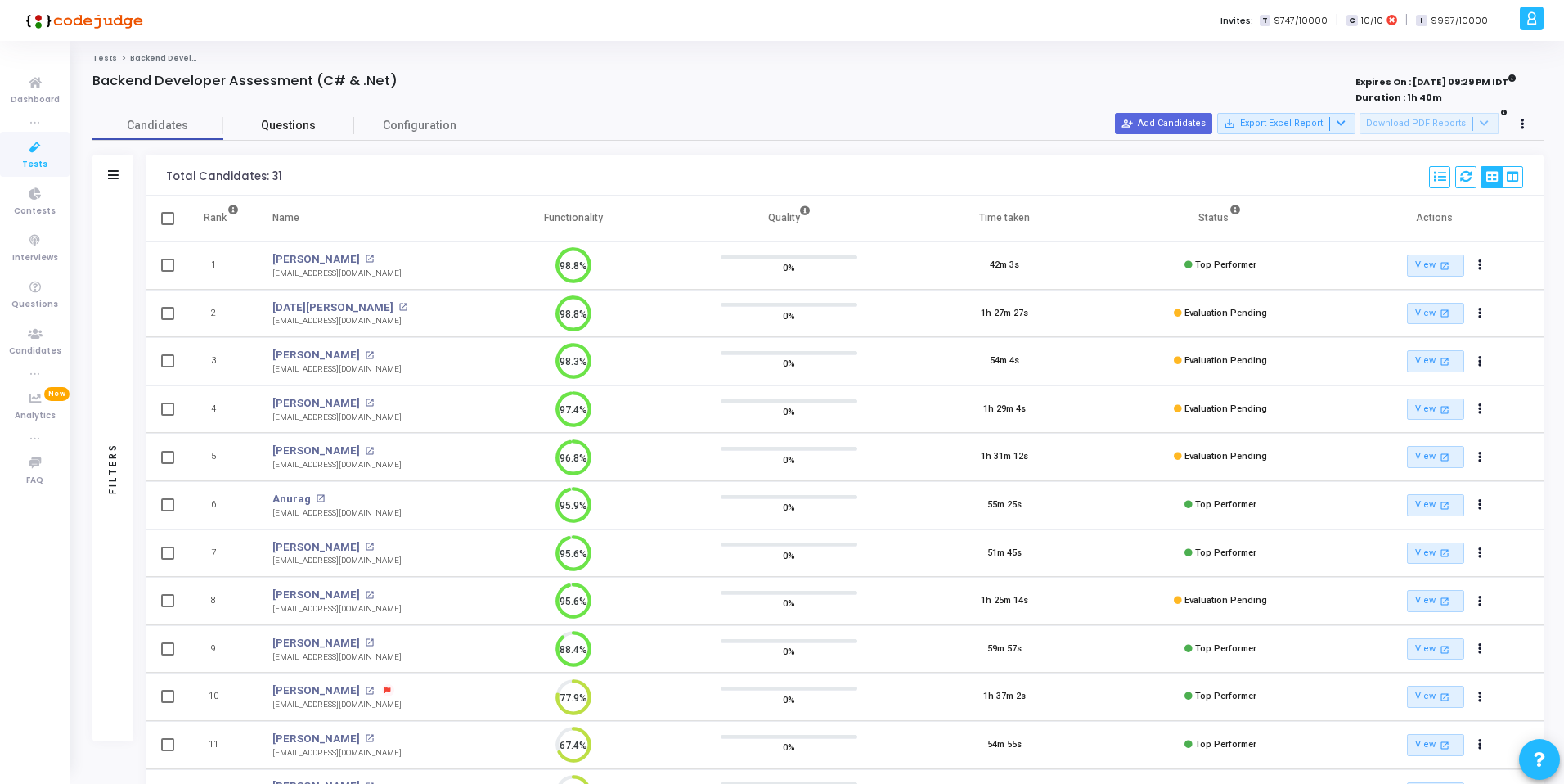
click at [289, 130] on span "Questions" at bounding box center [289, 125] width 131 height 17
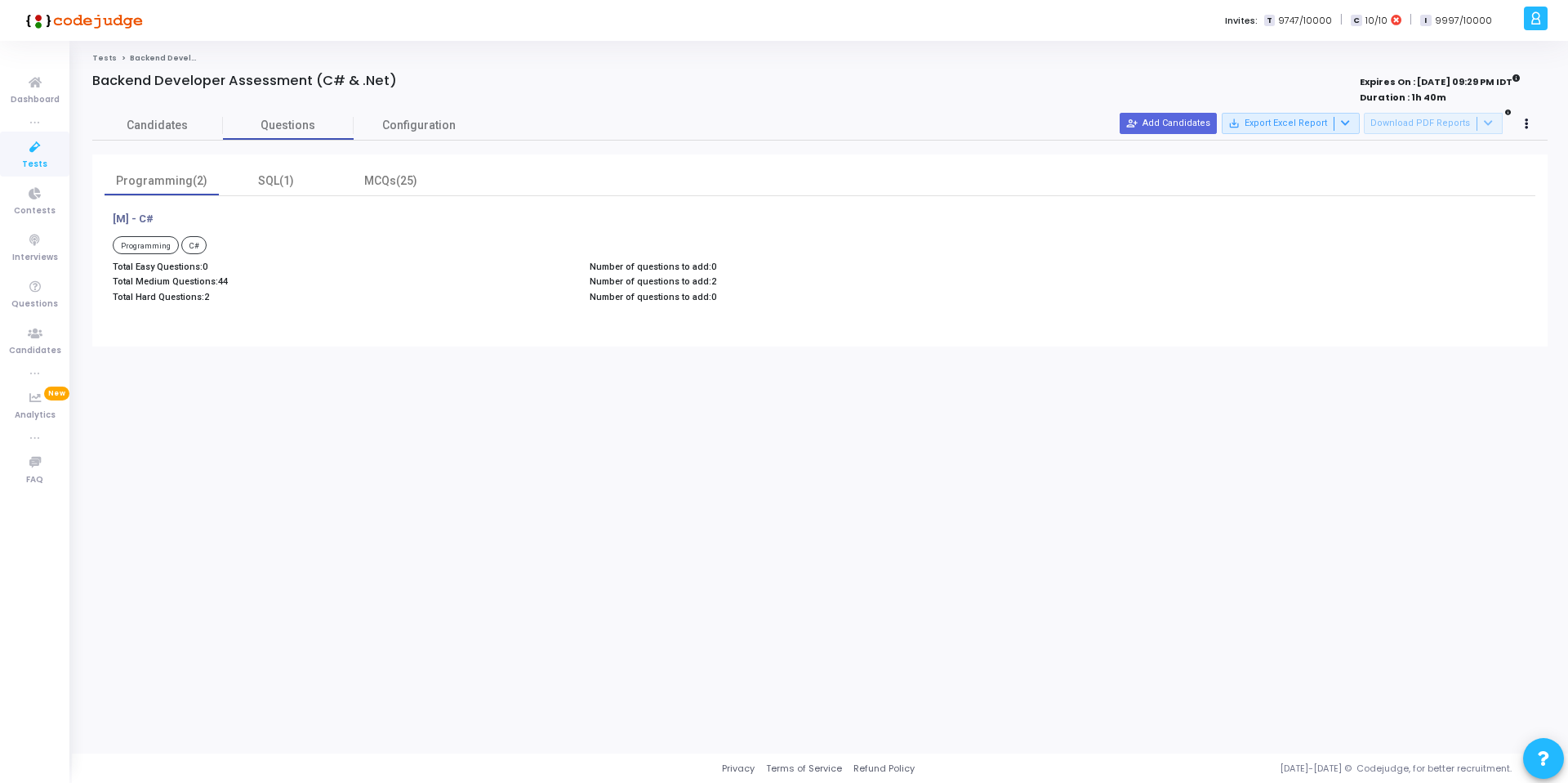
drag, startPoint x: 212, startPoint y: 297, endPoint x: 119, endPoint y: 296, distance: 93.0
click at [119, 296] on p "Total Hard Questions: 2" at bounding box center [343, 296] width 461 height 11
click at [193, 239] on span "C#" at bounding box center [194, 245] width 26 height 18
click at [31, 294] on icon at bounding box center [35, 287] width 35 height 21
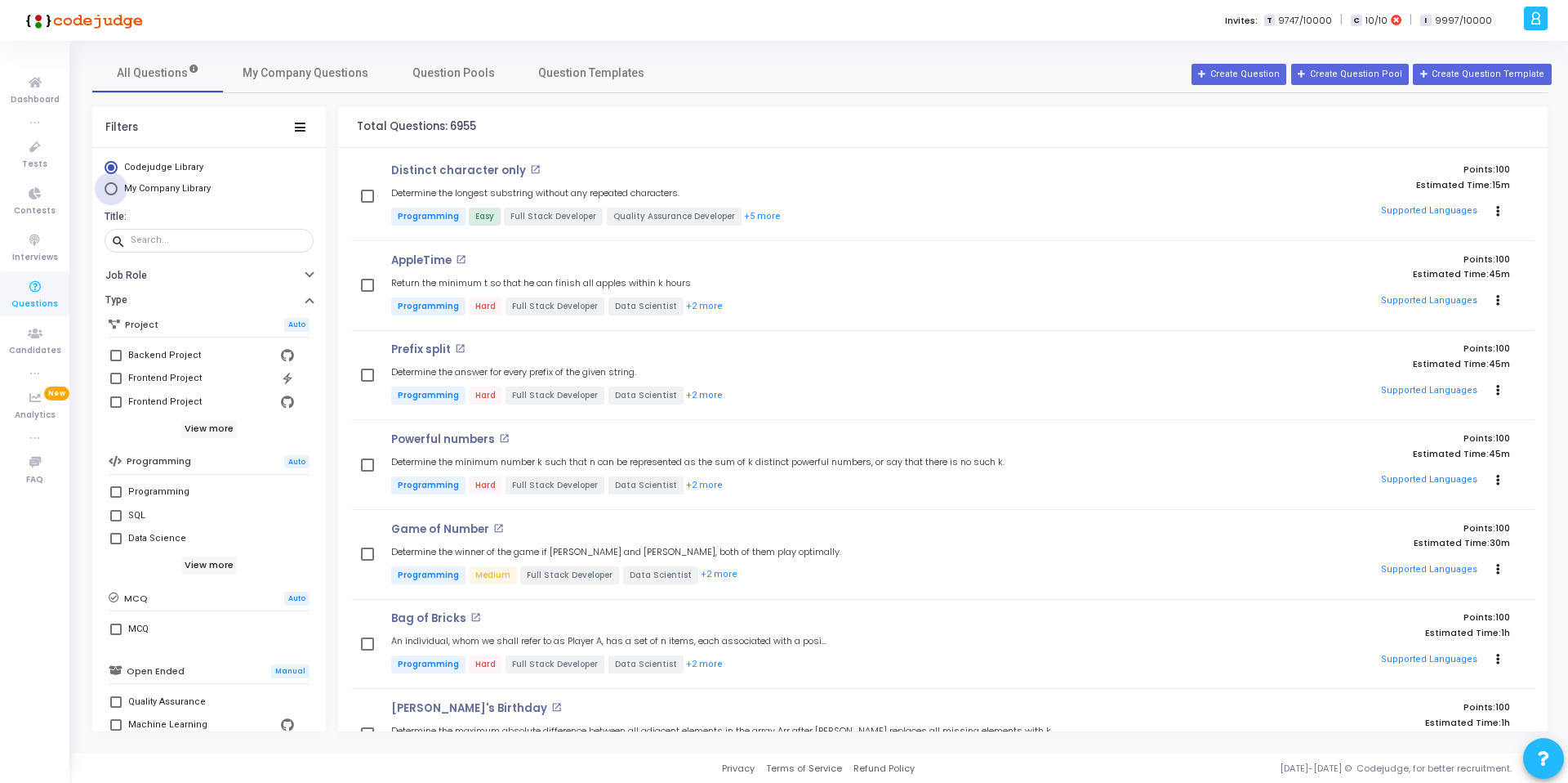
click at [175, 189] on span "My Company Library" at bounding box center [167, 188] width 86 height 11
click at [118, 189] on input "My Company Library" at bounding box center [111, 189] width 13 height 13
radio input "true"
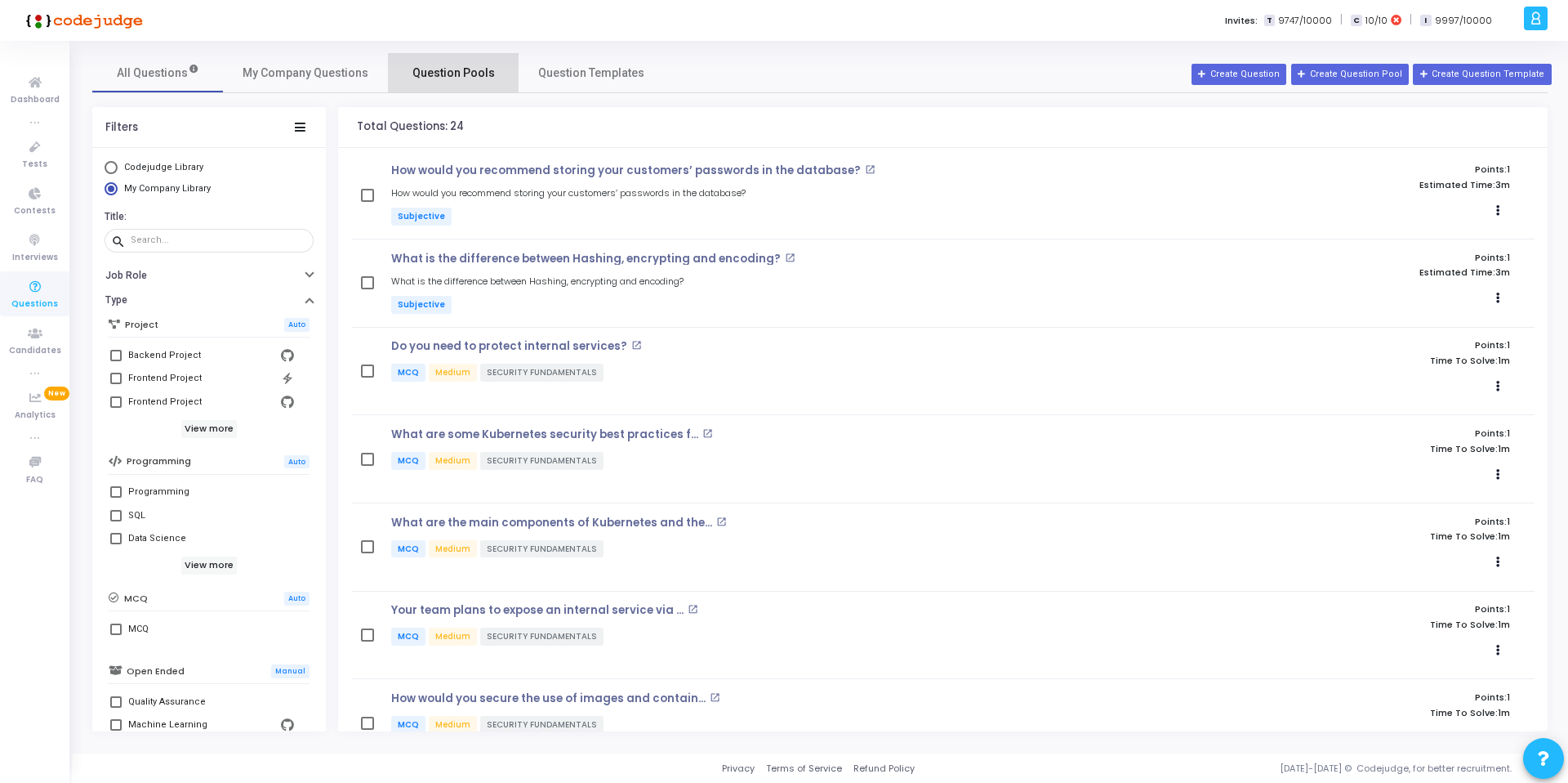
click at [462, 77] on span "Question Pools" at bounding box center [454, 72] width 82 height 17
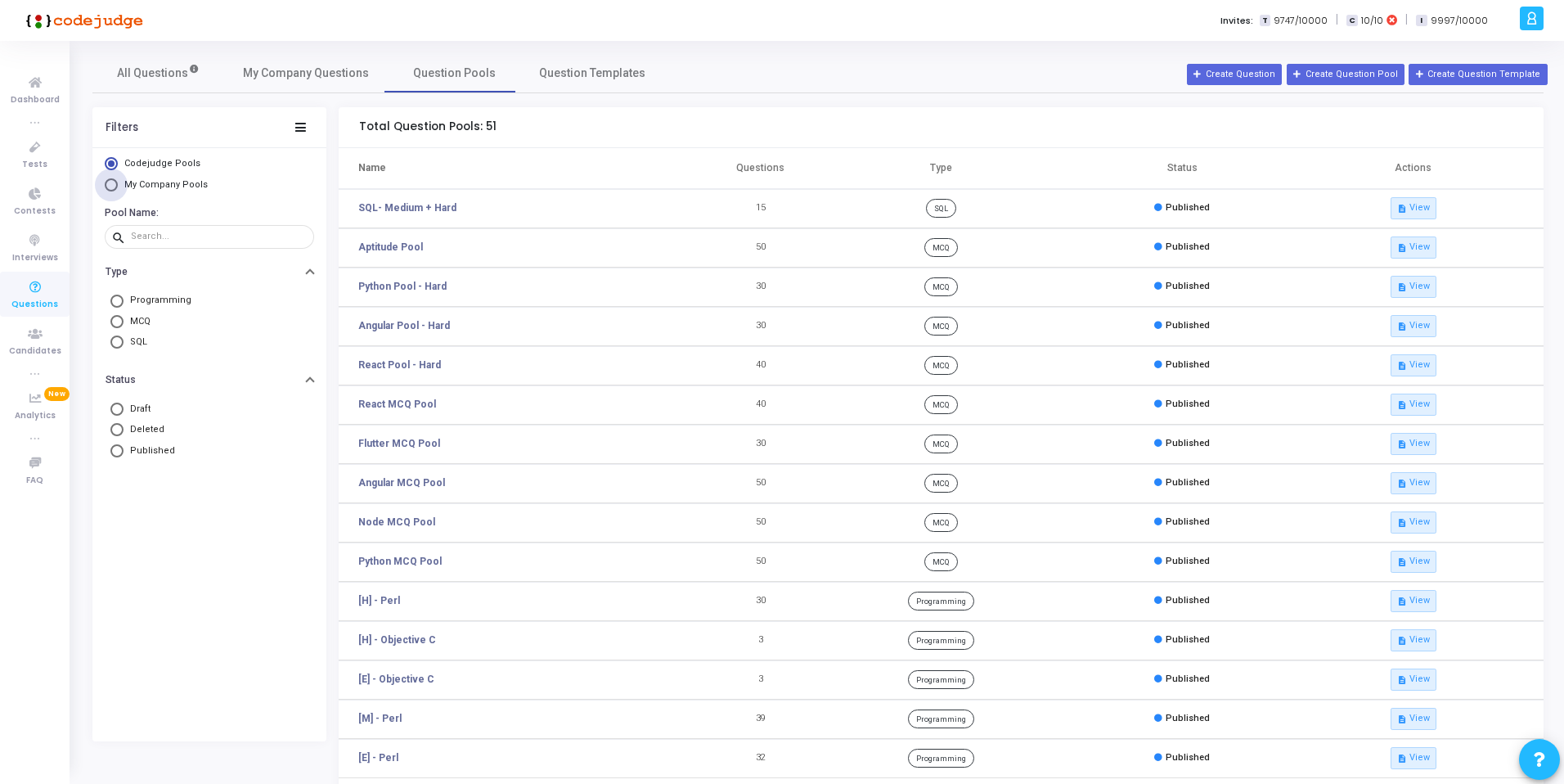
click at [128, 182] on span "My Company Pools" at bounding box center [166, 184] width 83 height 11
click at [118, 182] on input "My Company Pools" at bounding box center [111, 185] width 13 height 13
radio input "true"
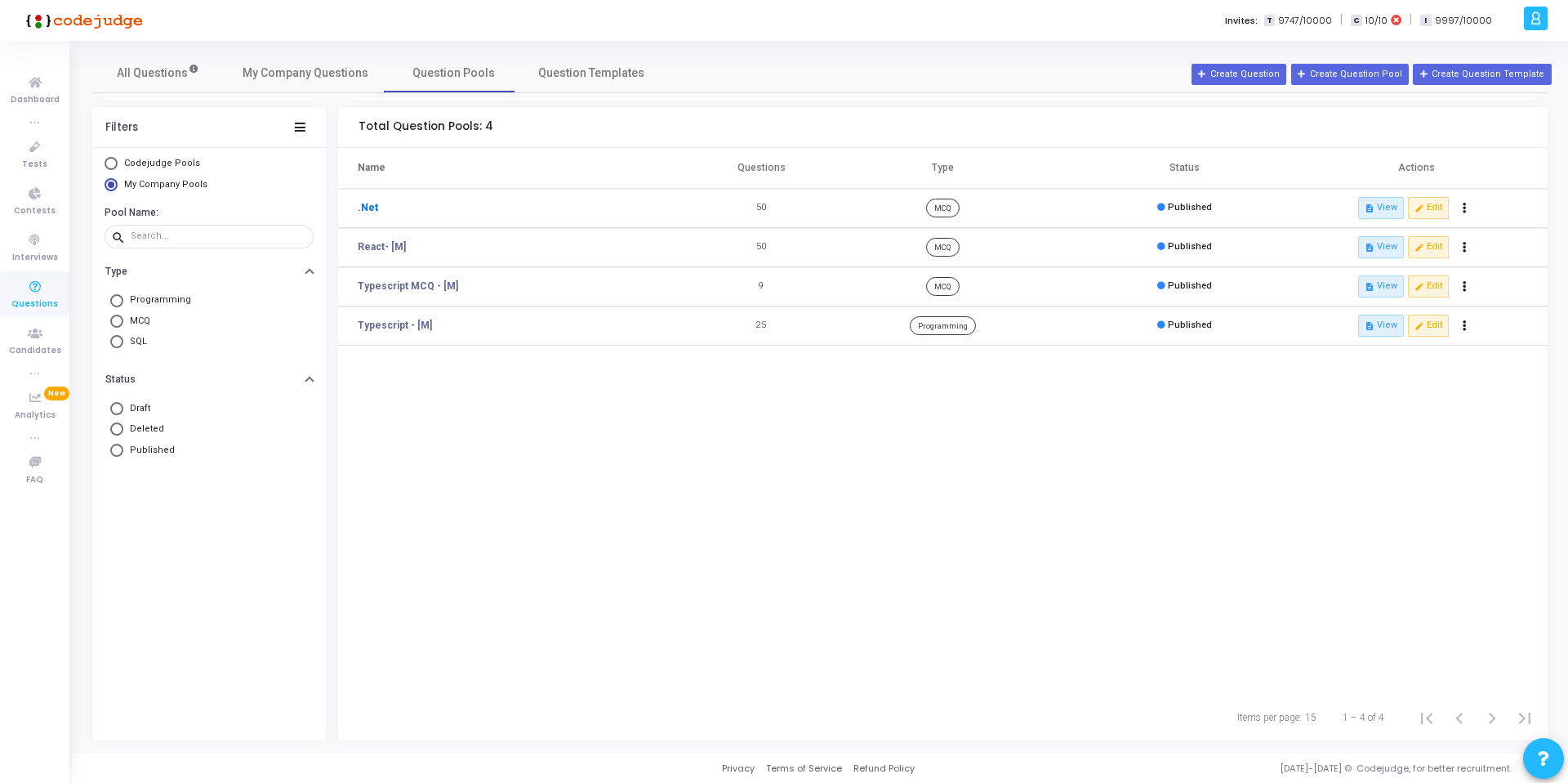
click at [365, 210] on link ".Net" at bounding box center [368, 207] width 21 height 15
click at [164, 163] on span "Codejudge Pools" at bounding box center [162, 163] width 76 height 11
click at [118, 163] on input "Codejudge Pools" at bounding box center [111, 164] width 13 height 13
radio input "true"
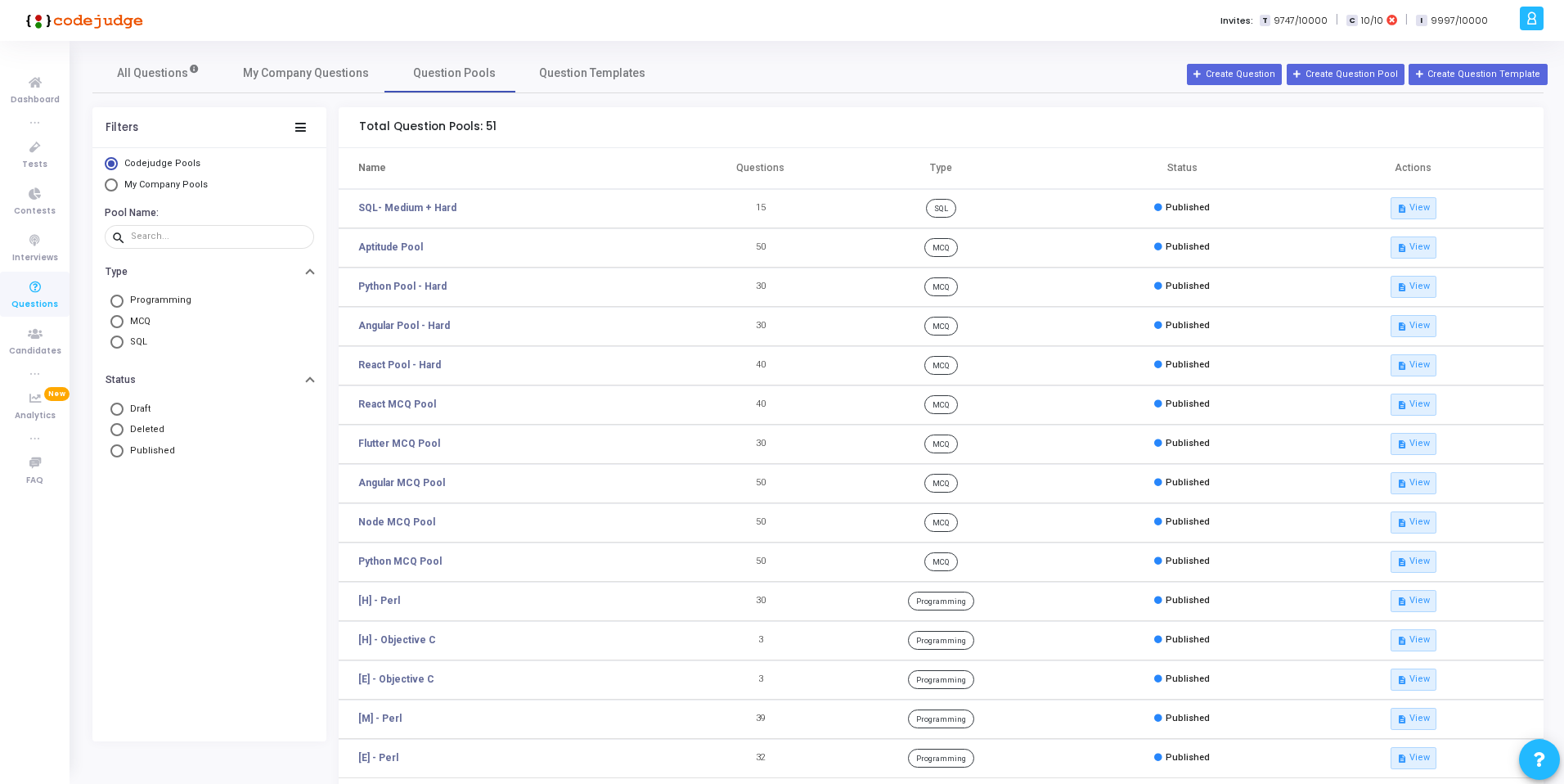
click at [175, 299] on span "Programming" at bounding box center [157, 300] width 68 height 14
click at [124, 299] on input "Programming" at bounding box center [117, 301] width 13 height 13
radio input "true"
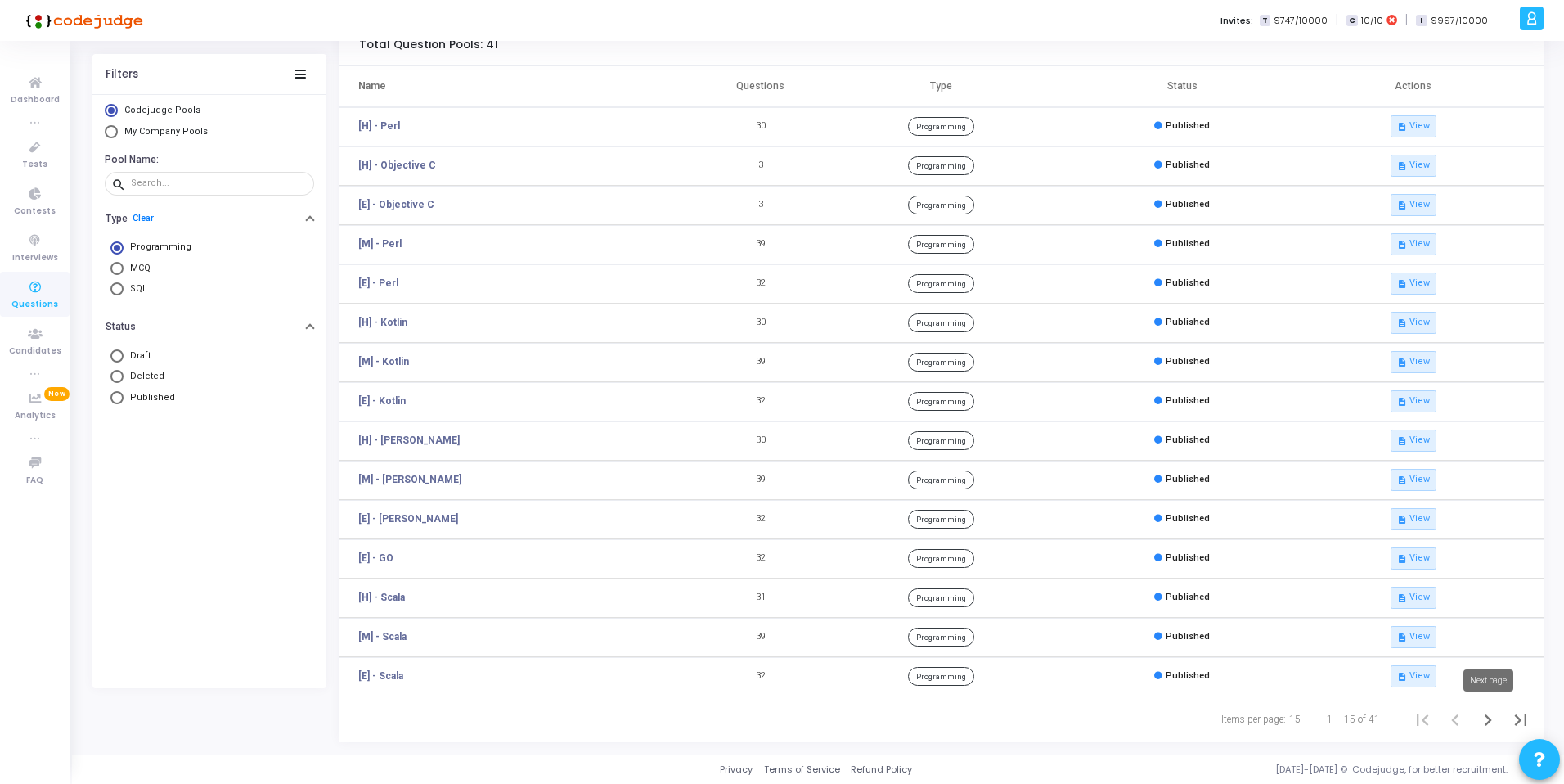
click at [1490, 721] on icon "Next page" at bounding box center [1488, 720] width 23 height 23
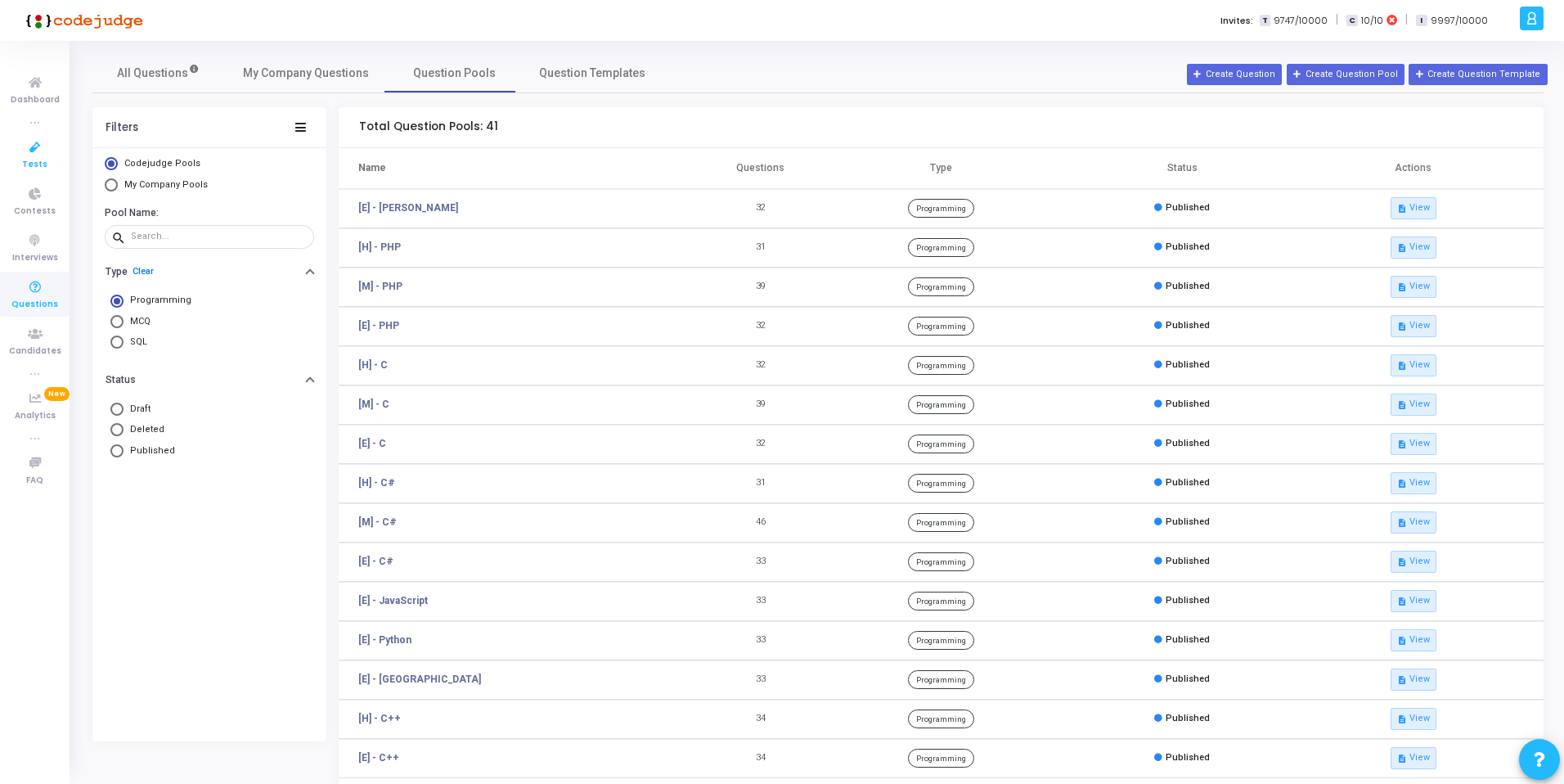
click at [44, 160] on span "Tests" at bounding box center [35, 165] width 26 height 14
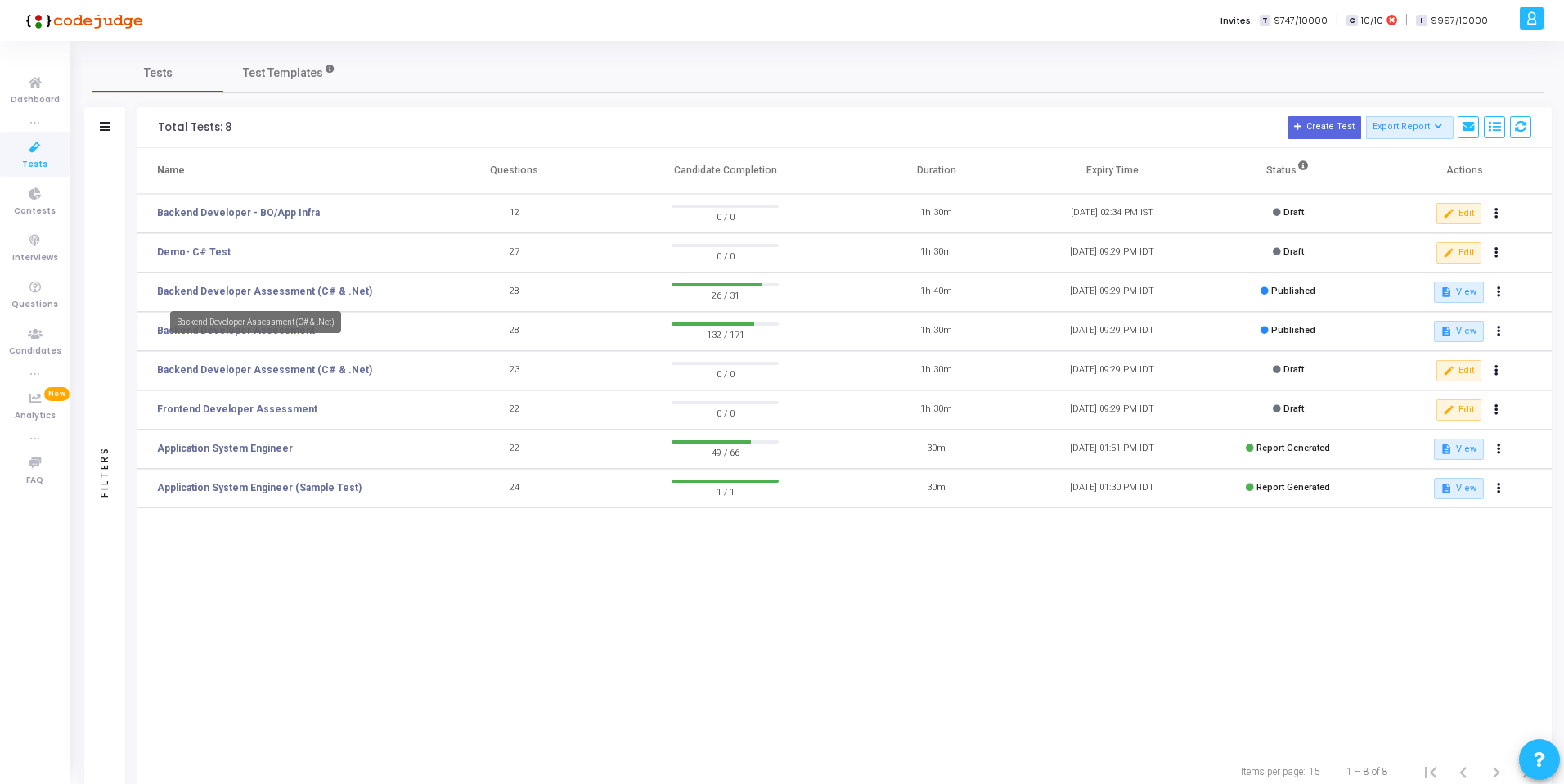
click at [245, 299] on mat-tooltip-component "Backend Developer Assessment (C# & .Net)" at bounding box center [256, 322] width 194 height 45
click at [245, 295] on link "Backend Developer Assessment (C# & .Net)" at bounding box center [265, 291] width 215 height 15
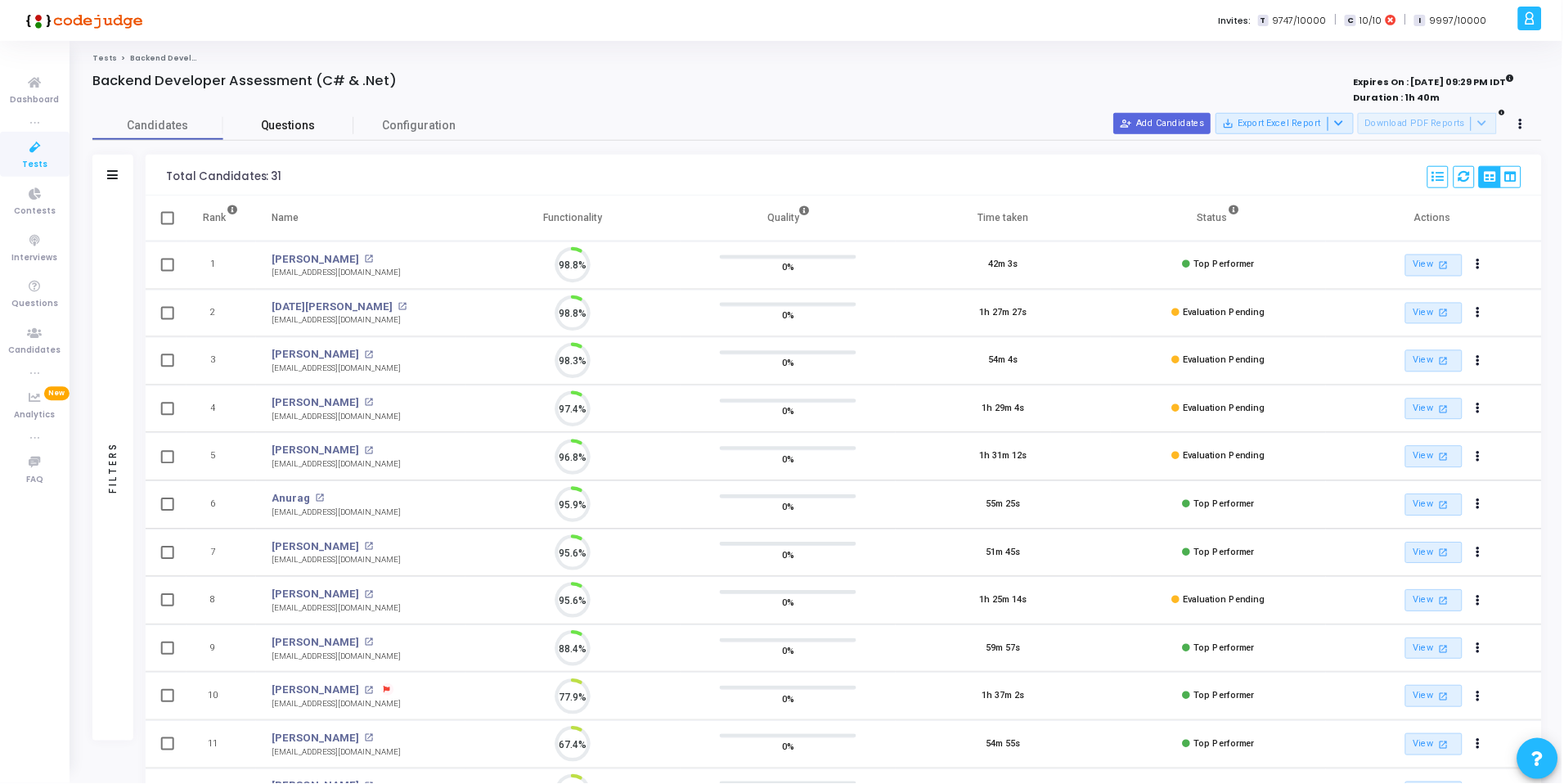
click at [309, 111] on link "Questions" at bounding box center [289, 125] width 131 height 29
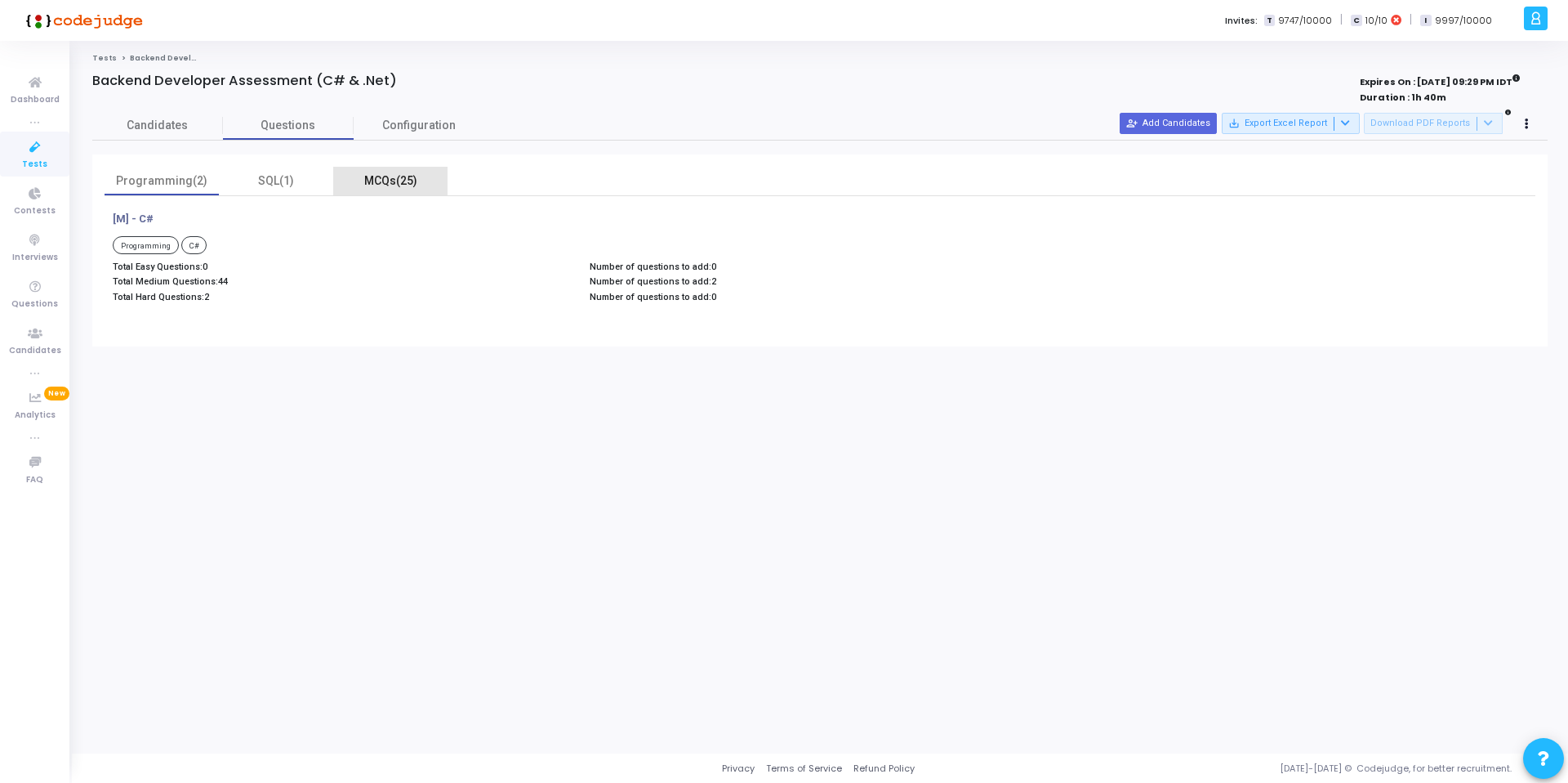
click at [370, 182] on div "MCQs(25)" at bounding box center [390, 180] width 95 height 17
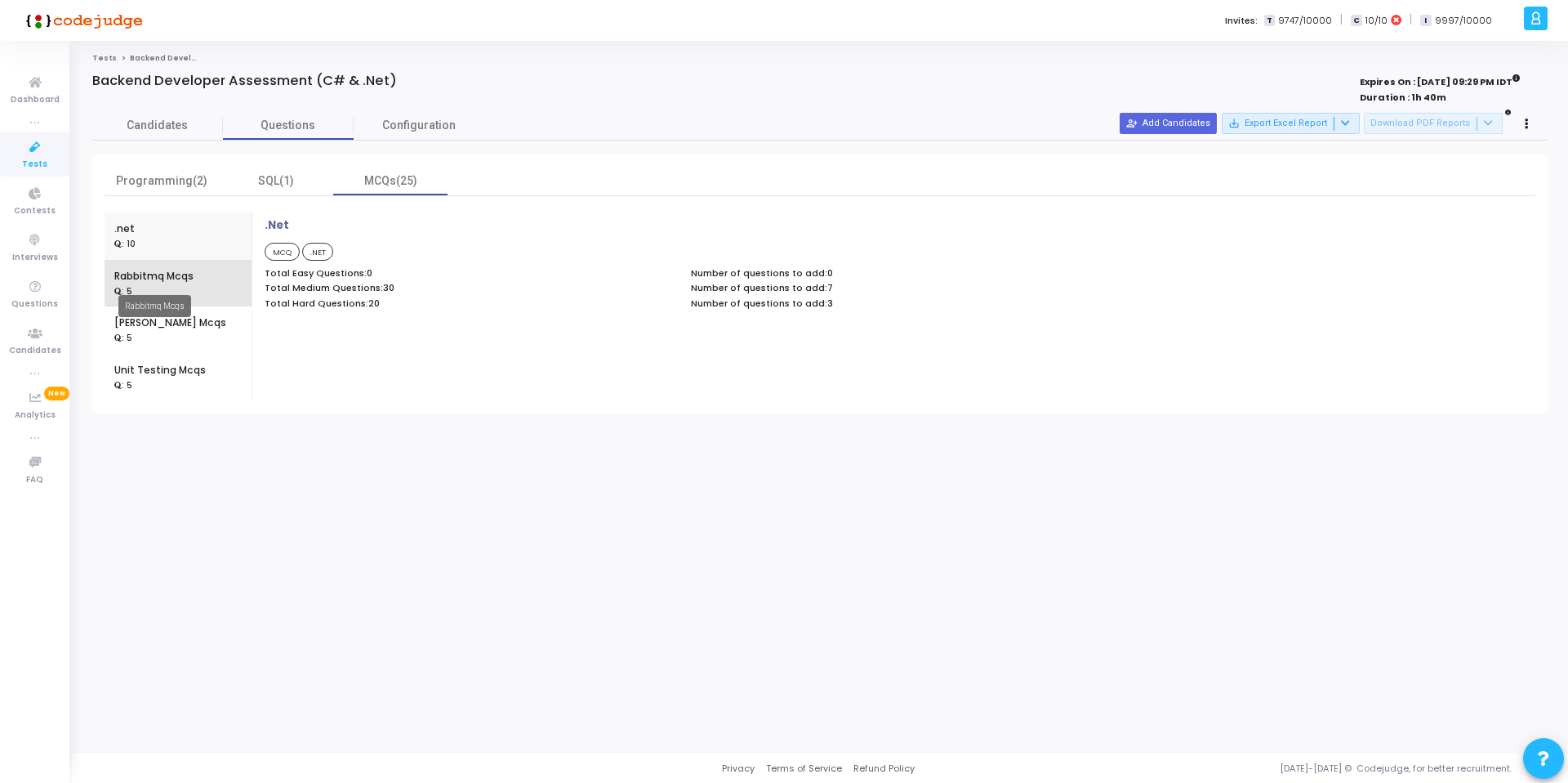
click at [192, 278] on div "Rabbitmq Mcqs" at bounding box center [154, 276] width 79 height 15
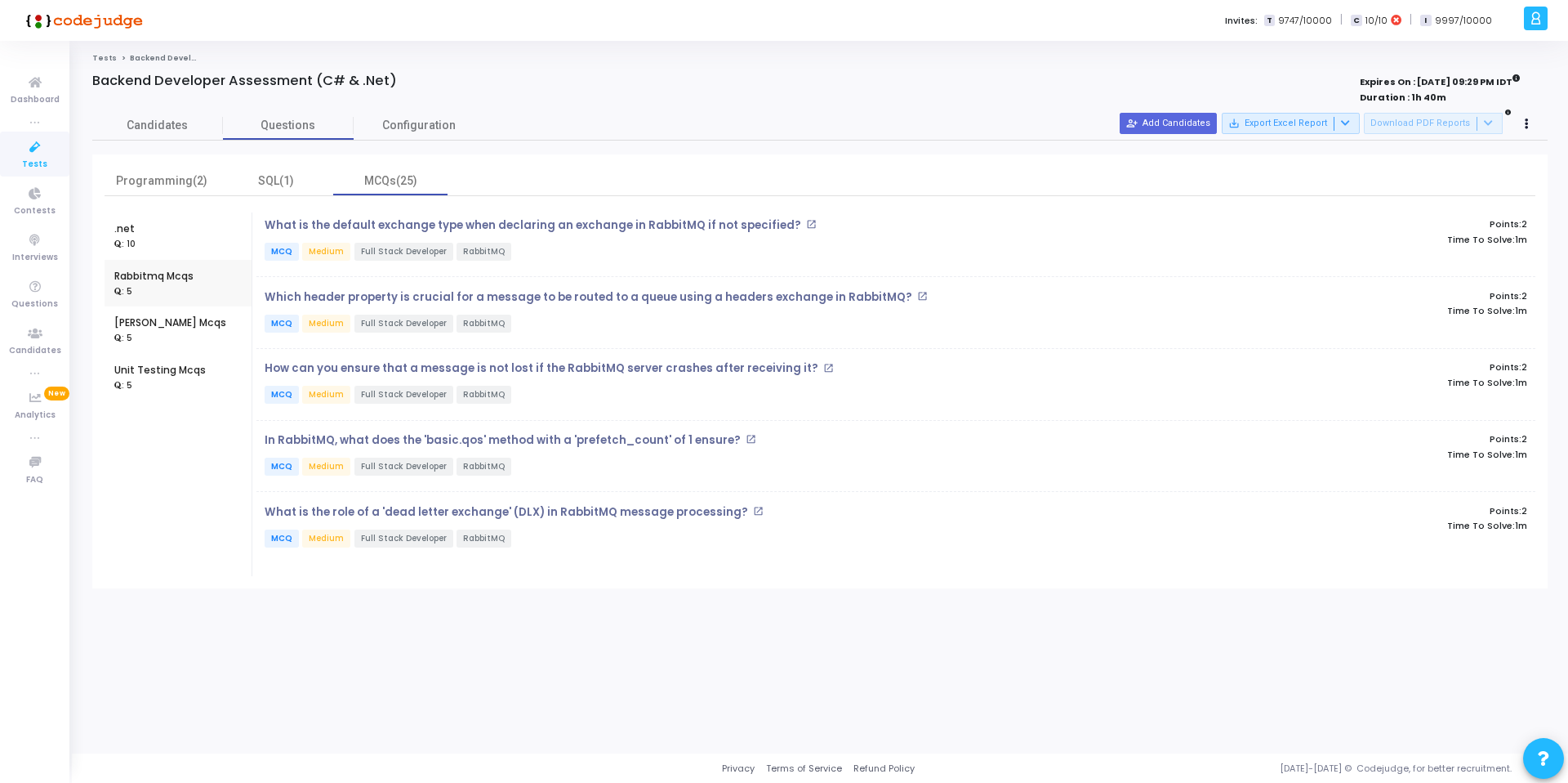
click at [148, 242] on div ".net : 10" at bounding box center [178, 236] width 128 height 48
